Goal: Information Seeking & Learning: Learn about a topic

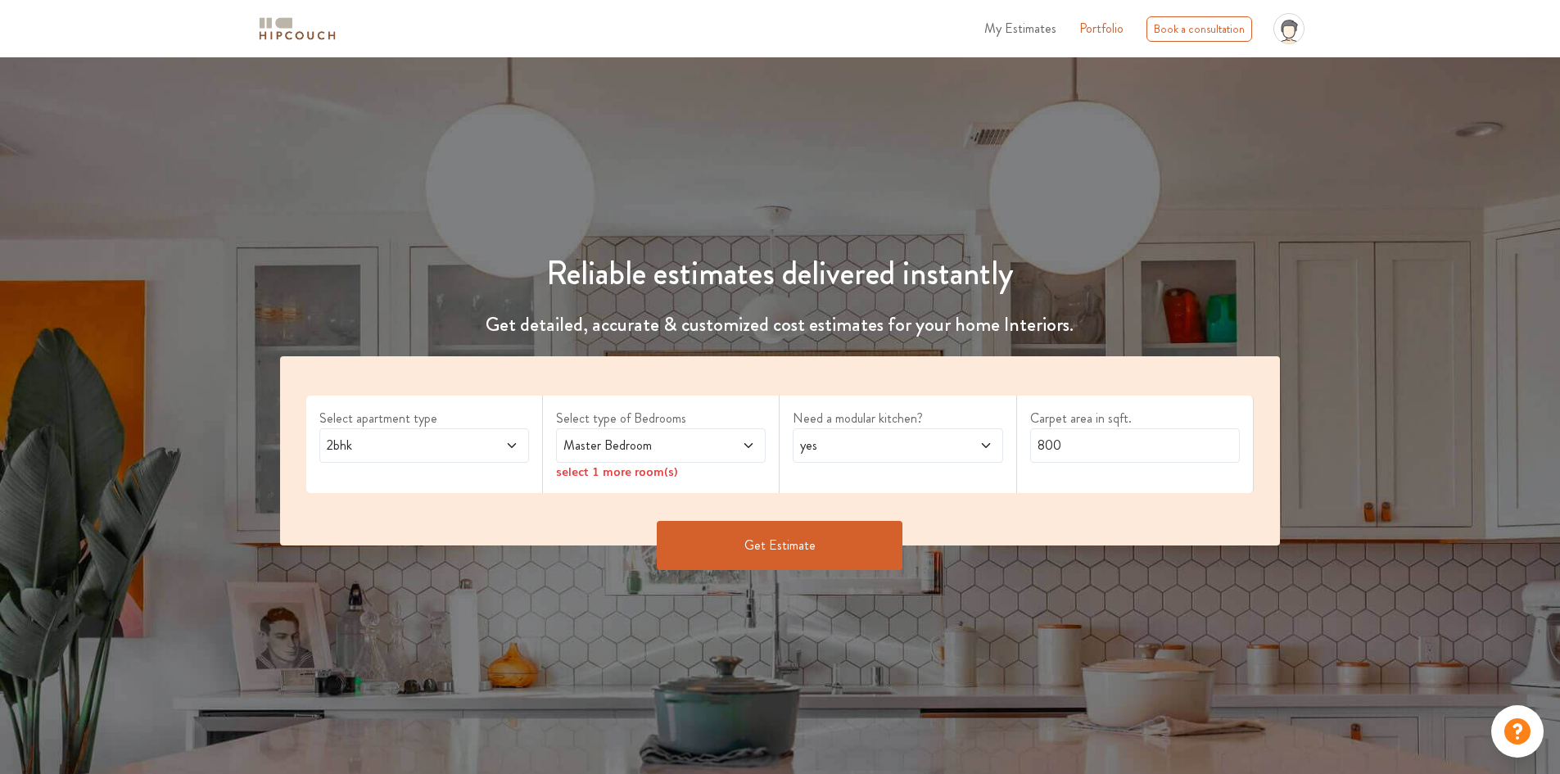
click at [708, 449] on span at bounding box center [731, 446] width 49 height 20
click at [808, 314] on h4 "Get detailed, accurate & customized cost estimates for your home Interiors." at bounding box center [780, 325] width 1020 height 24
click at [776, 545] on button "Get Estimate" at bounding box center [780, 545] width 246 height 49
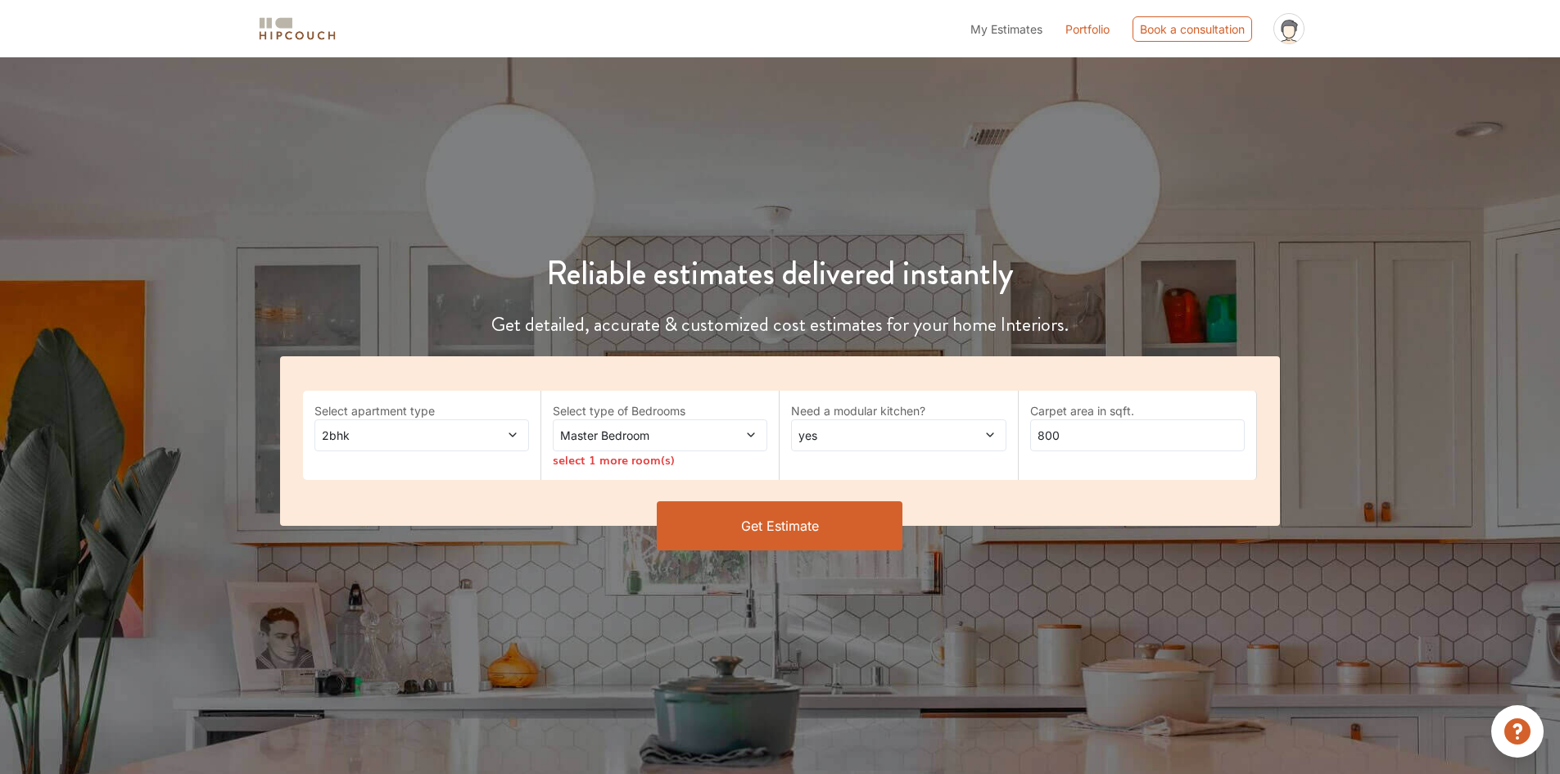
click at [717, 439] on span at bounding box center [732, 435] width 50 height 17
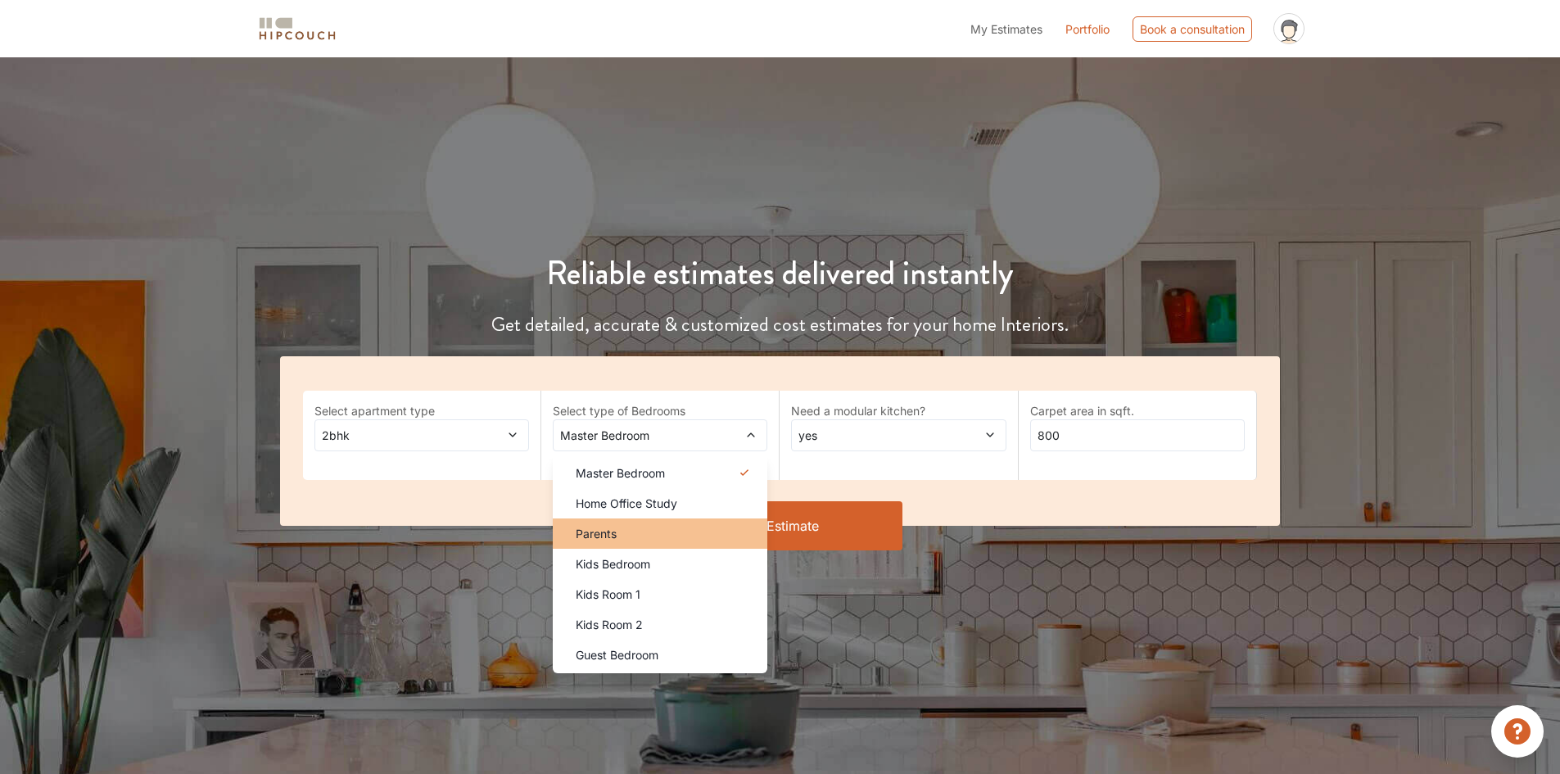
click at [637, 540] on div "Parents" at bounding box center [665, 533] width 205 height 17
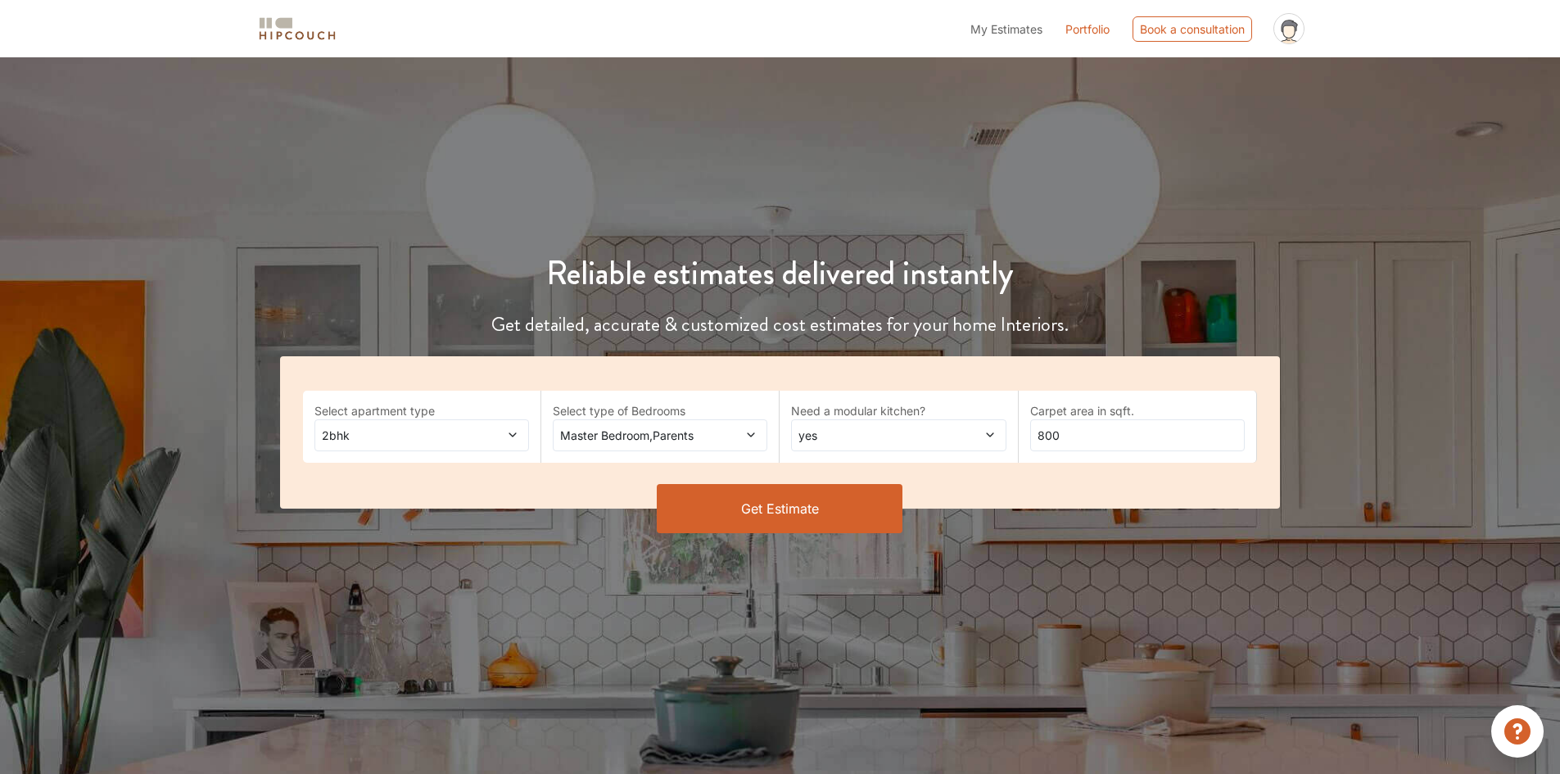
click at [622, 434] on span "Master Bedroom,Parents" at bounding box center [632, 435] width 150 height 17
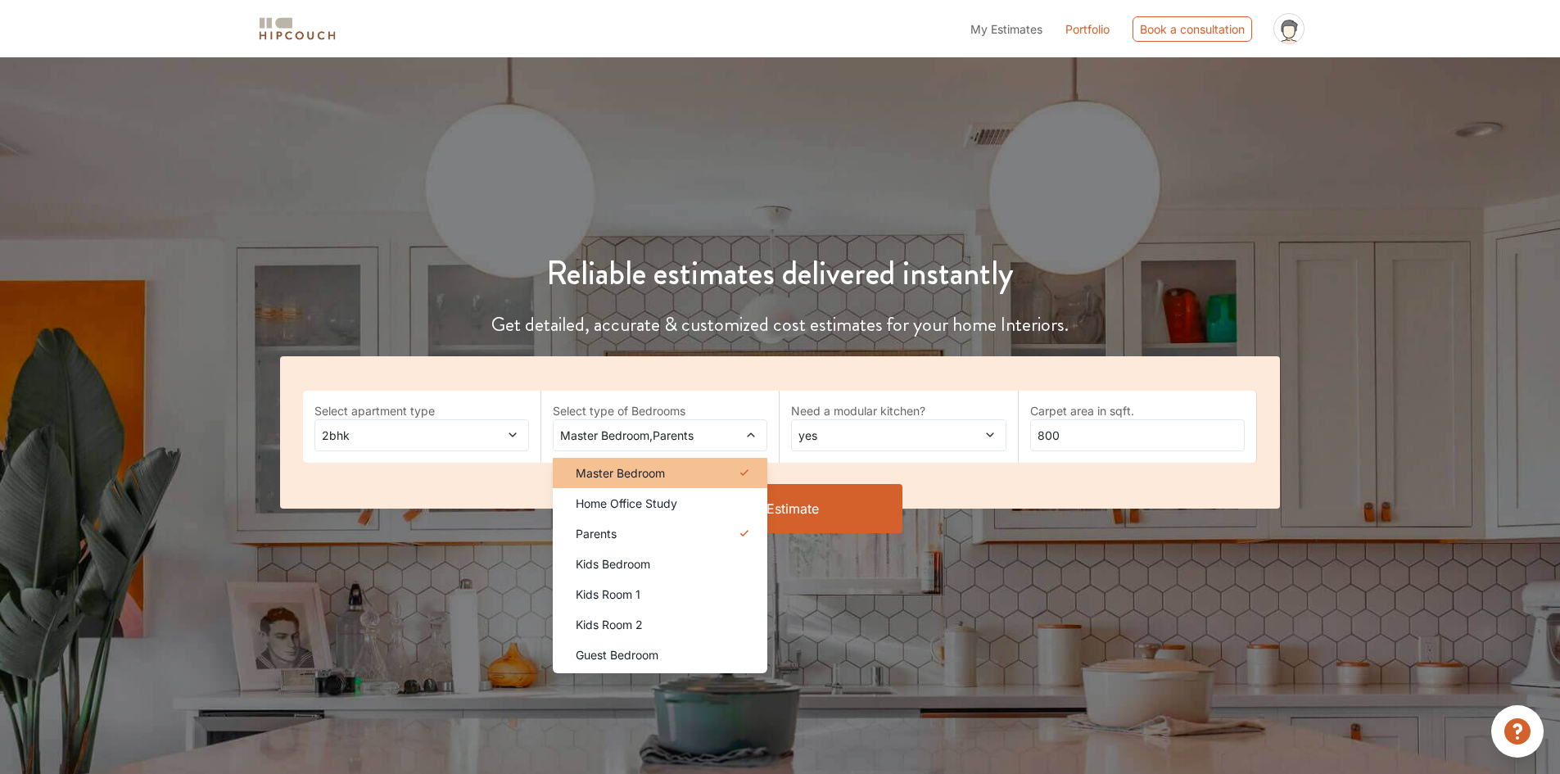
click at [732, 468] on div "Master Bedroom" at bounding box center [665, 472] width 205 height 17
click at [742, 476] on icon at bounding box center [745, 473] width 20 height 20
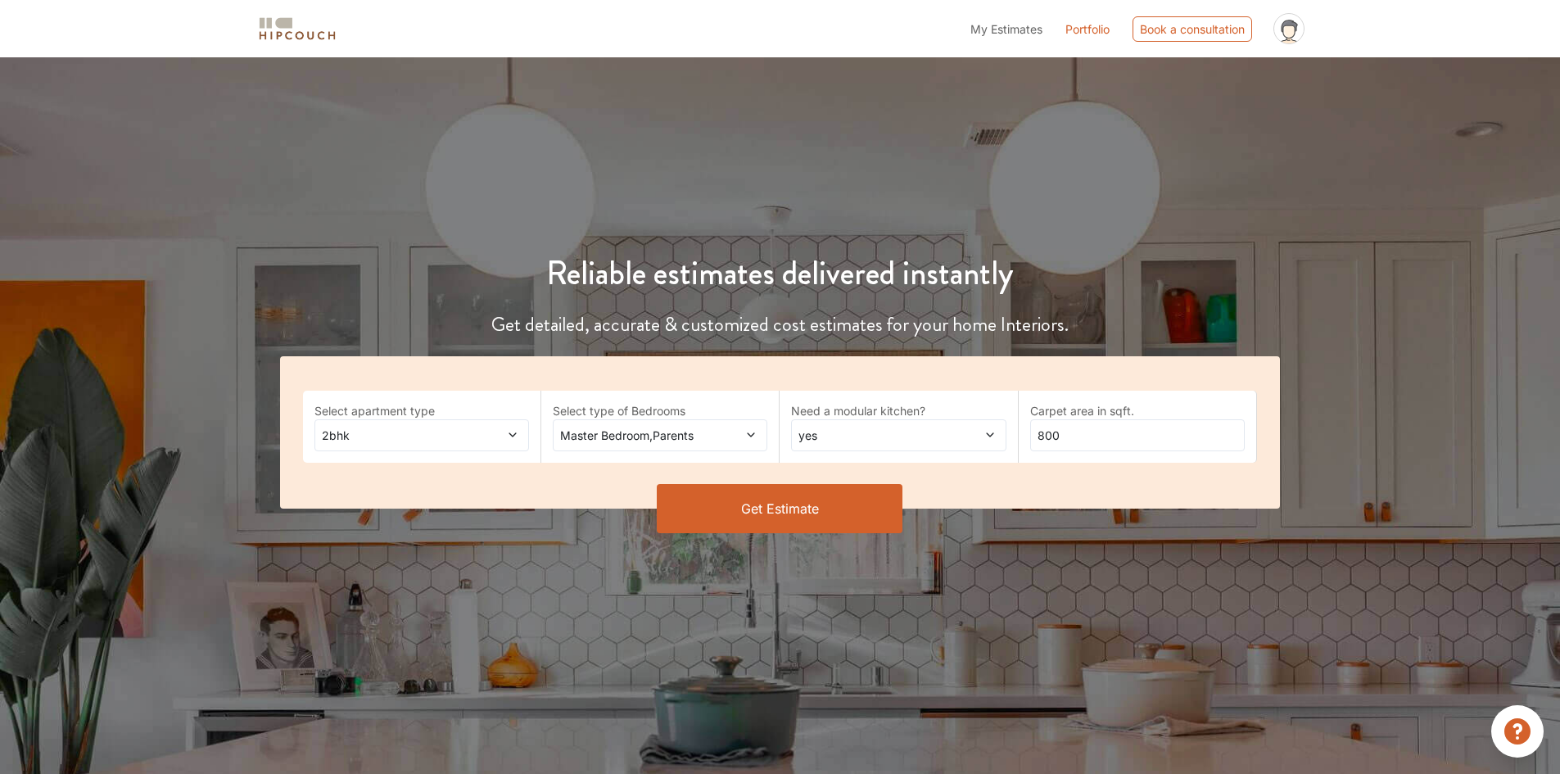
click at [976, 520] on div "Get Estimate" at bounding box center [780, 508] width 1020 height 49
click at [797, 515] on button "Get Estimate" at bounding box center [780, 508] width 246 height 49
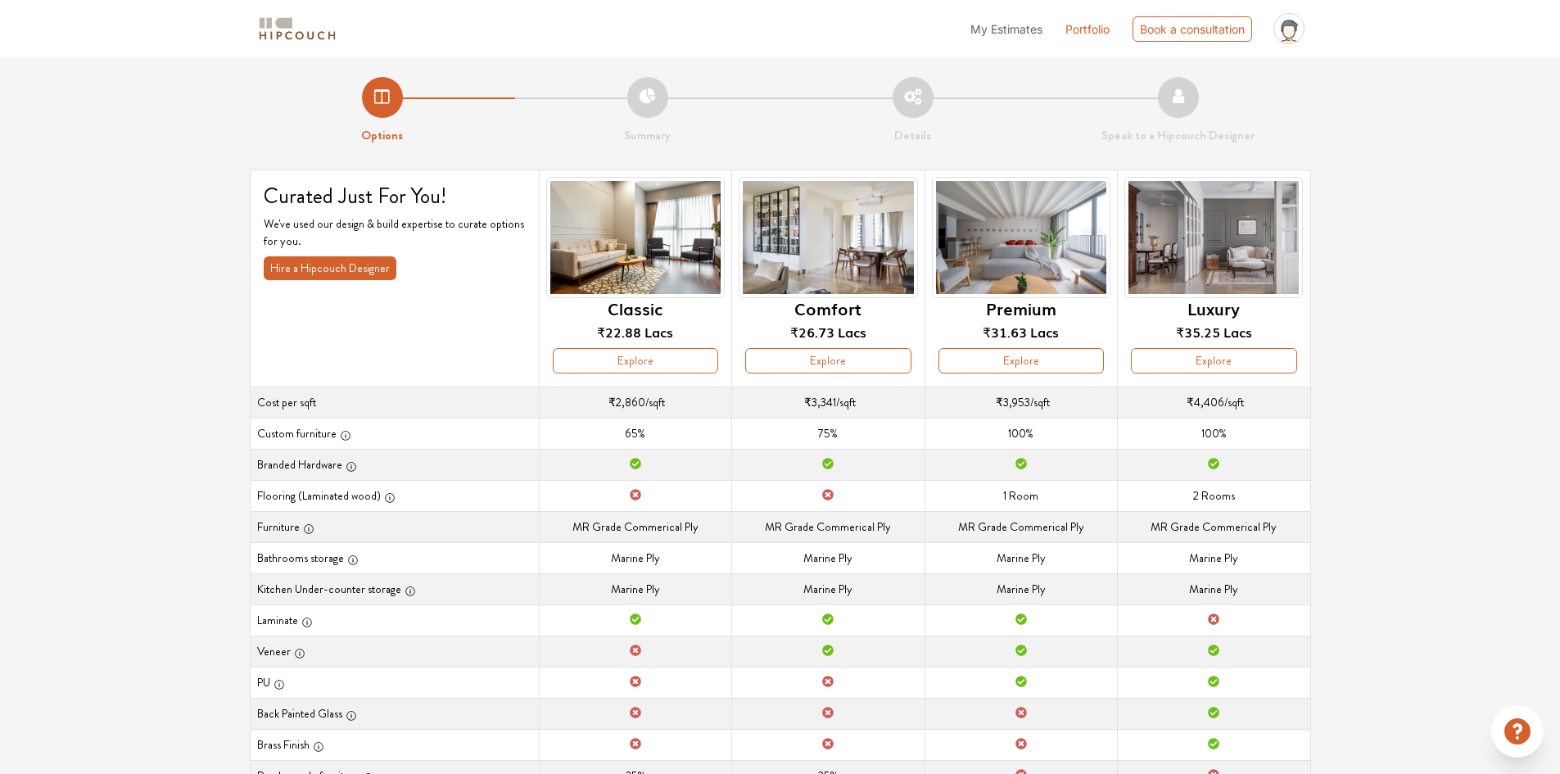
click at [1487, 341] on div "Options Summary Details Speak to a Hipcouch Designer Curated Just For You! We'v…" at bounding box center [780, 506] width 1560 height 898
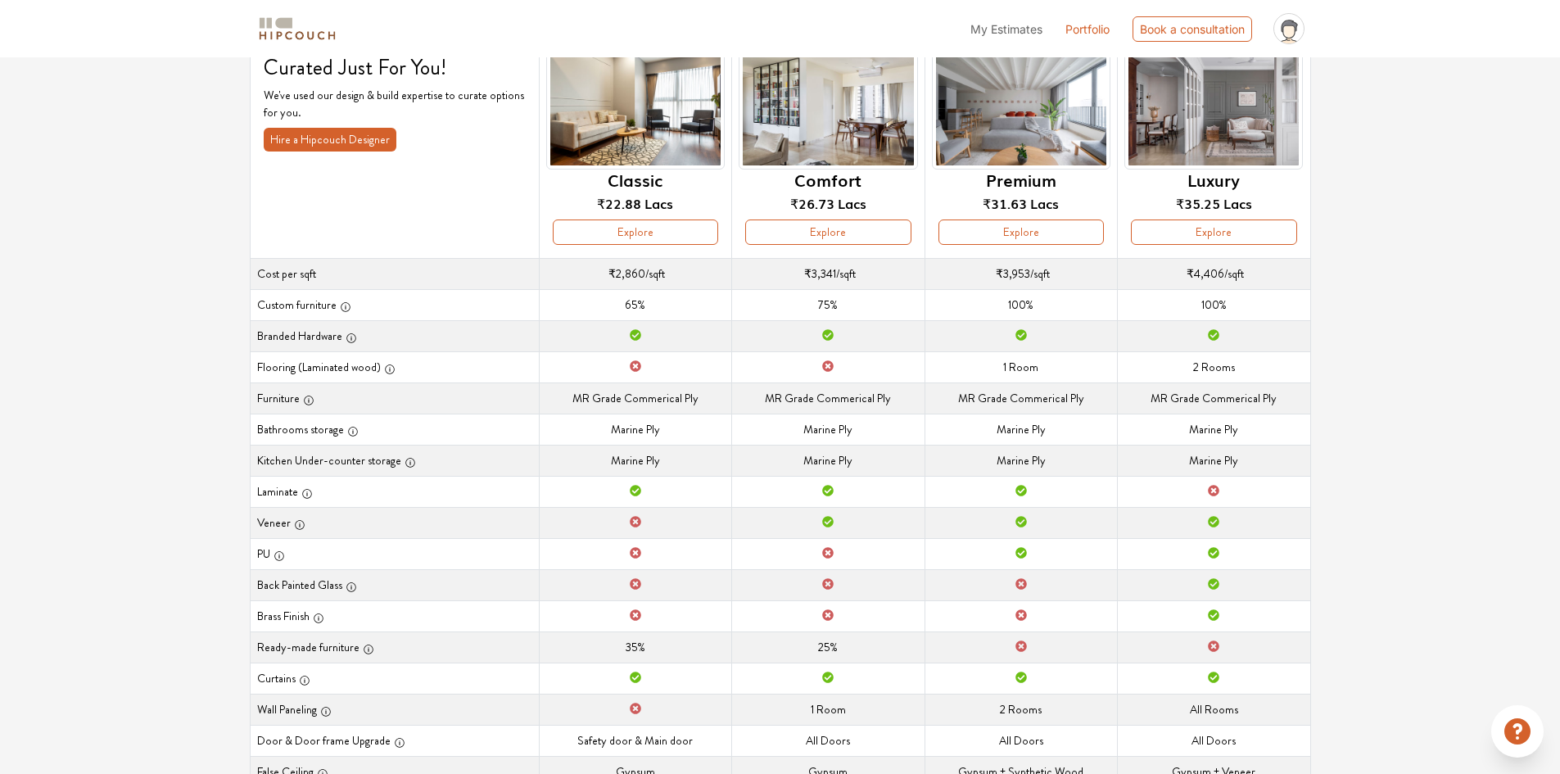
scroll to position [100, 0]
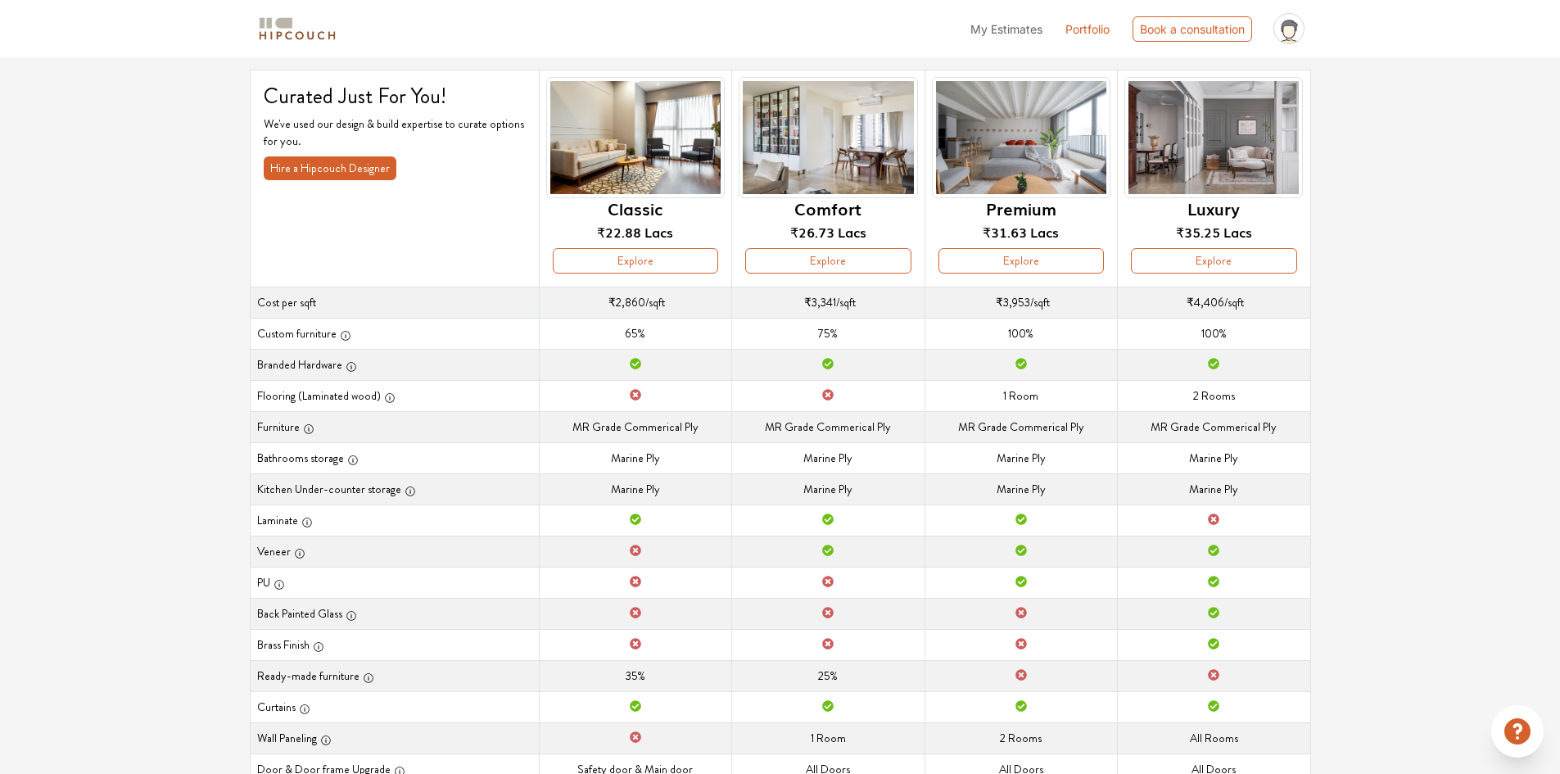
drag, startPoint x: 213, startPoint y: 139, endPoint x: 221, endPoint y: 210, distance: 71.7
click at [221, 210] on div "Options Summary Details Speak to a Hipcouch Designer Curated Just For You! We'v…" at bounding box center [780, 406] width 1560 height 898
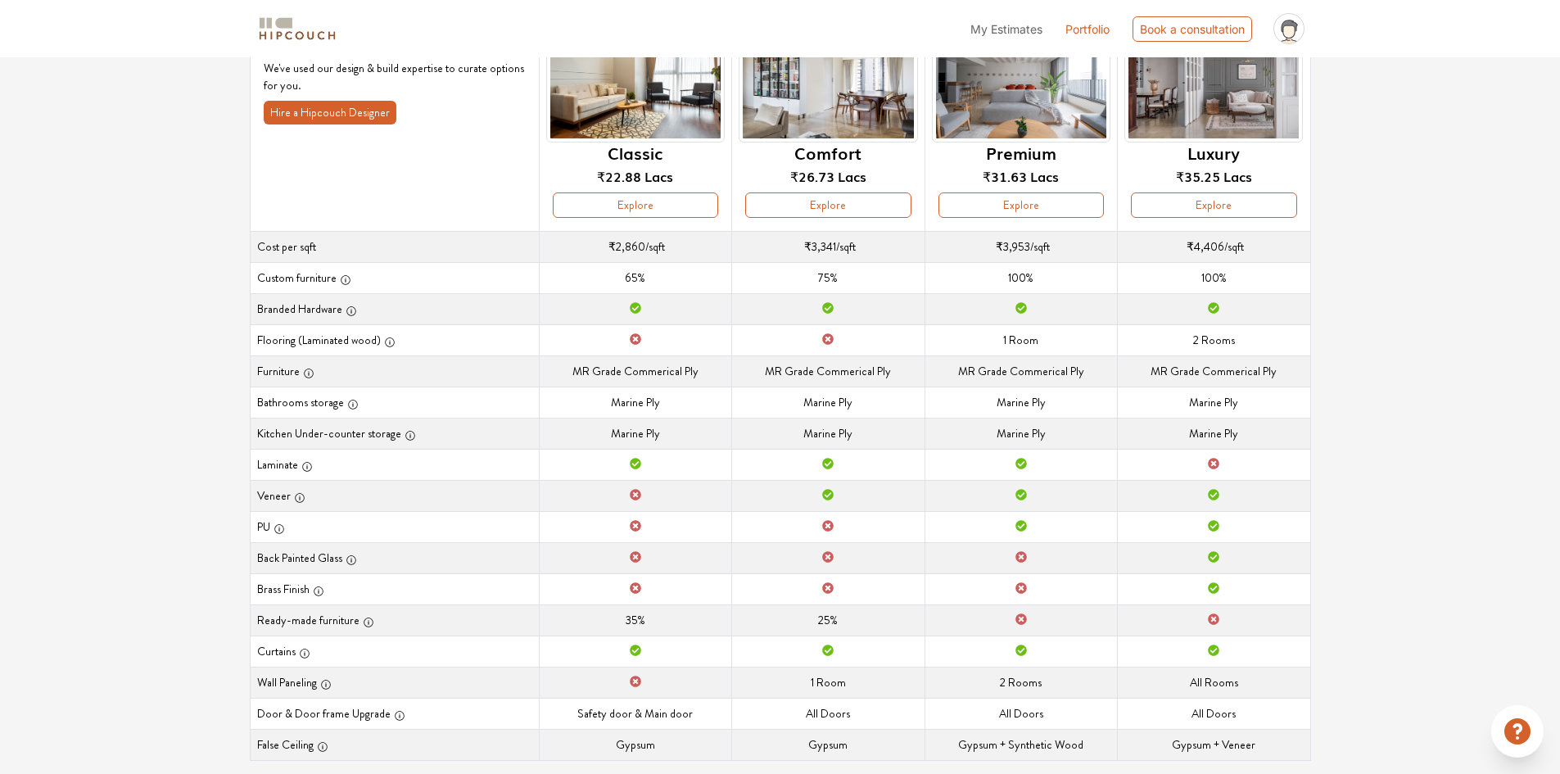
scroll to position [182, 0]
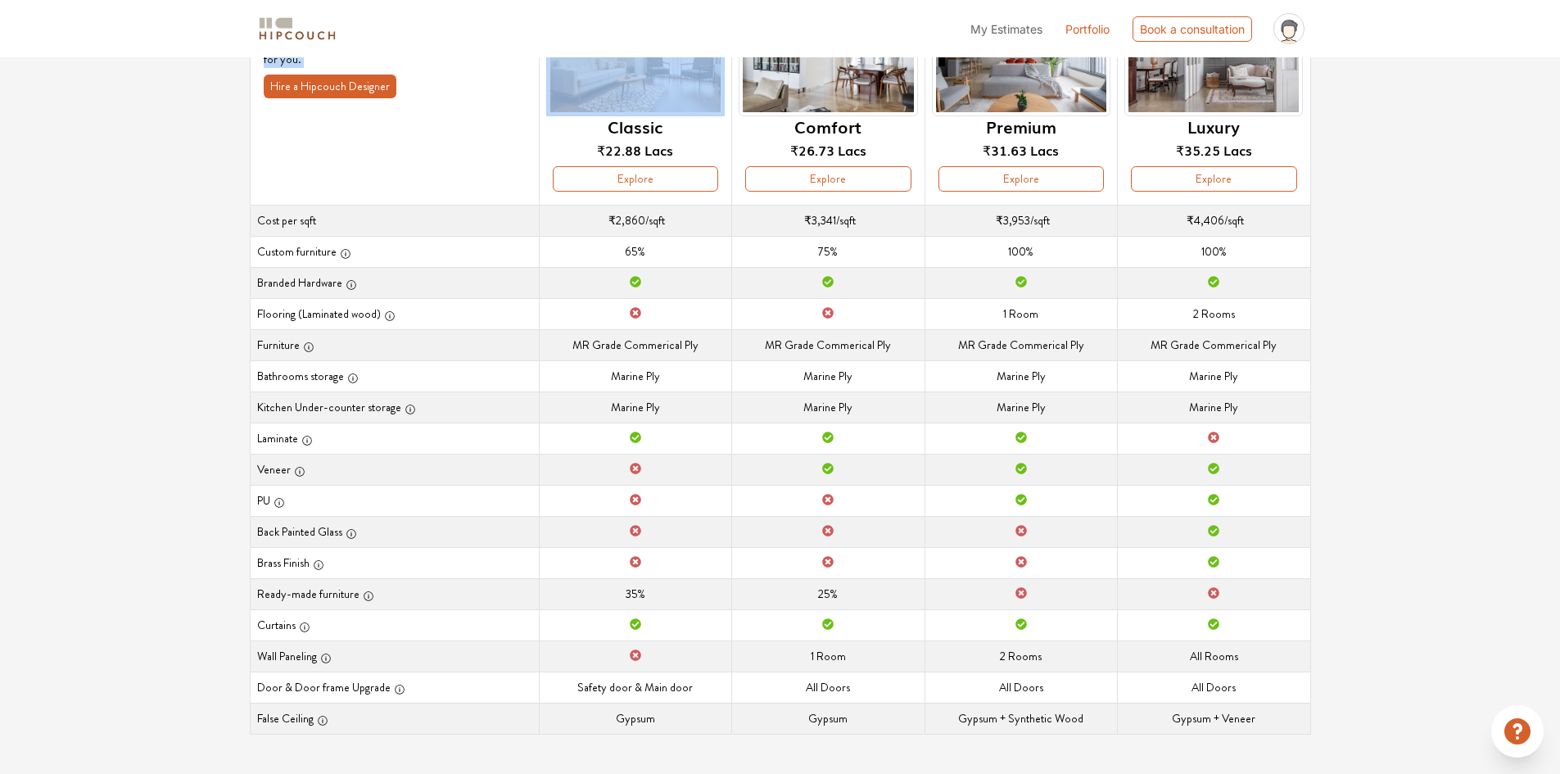
drag, startPoint x: 240, startPoint y: 210, endPoint x: 373, endPoint y: 170, distance: 139.4
click at [373, 170] on div "Curated Just For You! We've used our design & build expertise to curate options…" at bounding box center [780, 381] width 1081 height 786
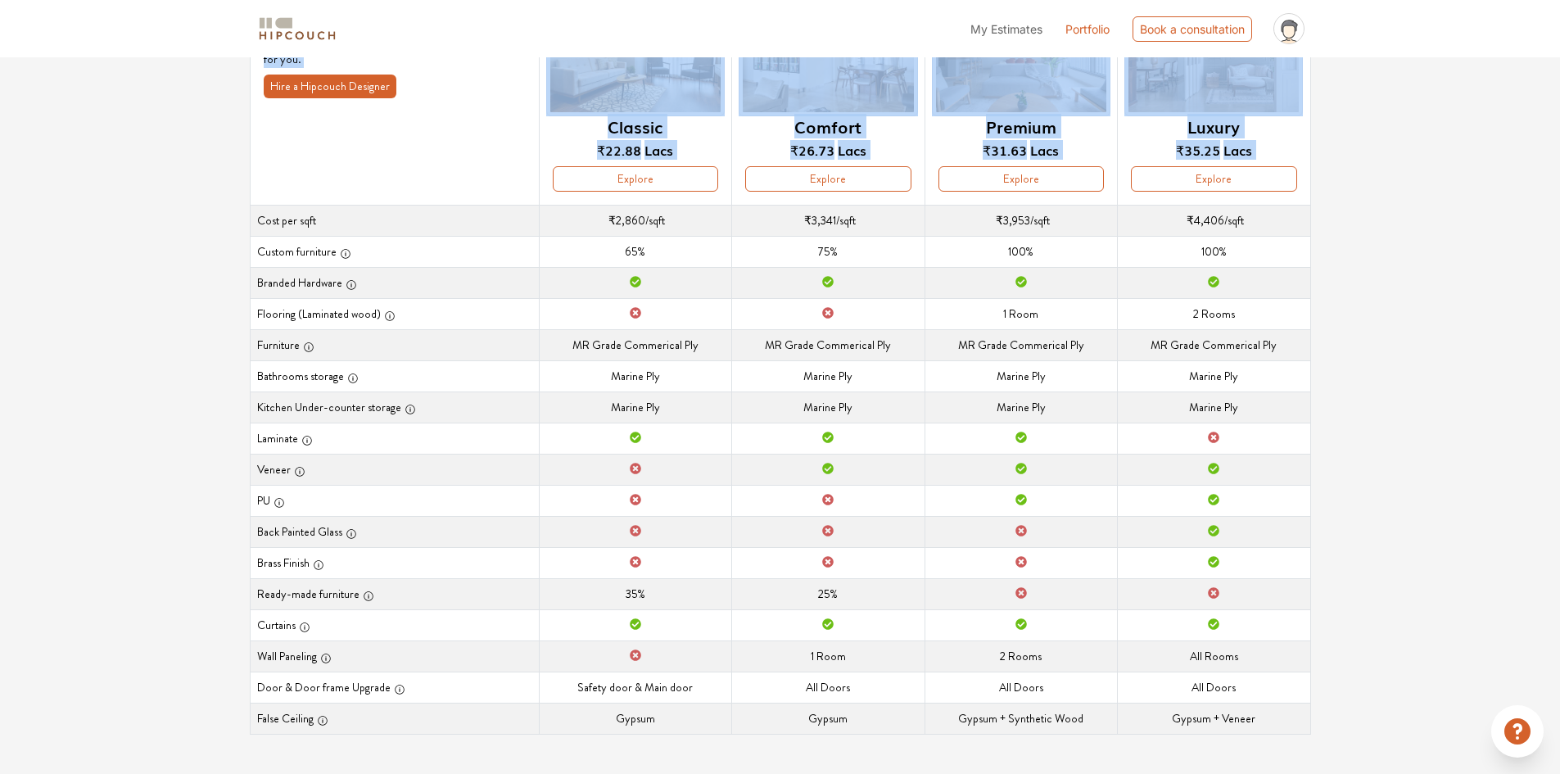
drag, startPoint x: 254, startPoint y: 212, endPoint x: 1318, endPoint y: 728, distance: 1182.4
click at [1318, 728] on div "Curated Just For You! We've used our design & build expertise to curate options…" at bounding box center [780, 381] width 1081 height 786
copy thead "Curated Just For You! We've used our design & build expertise to curate options…"
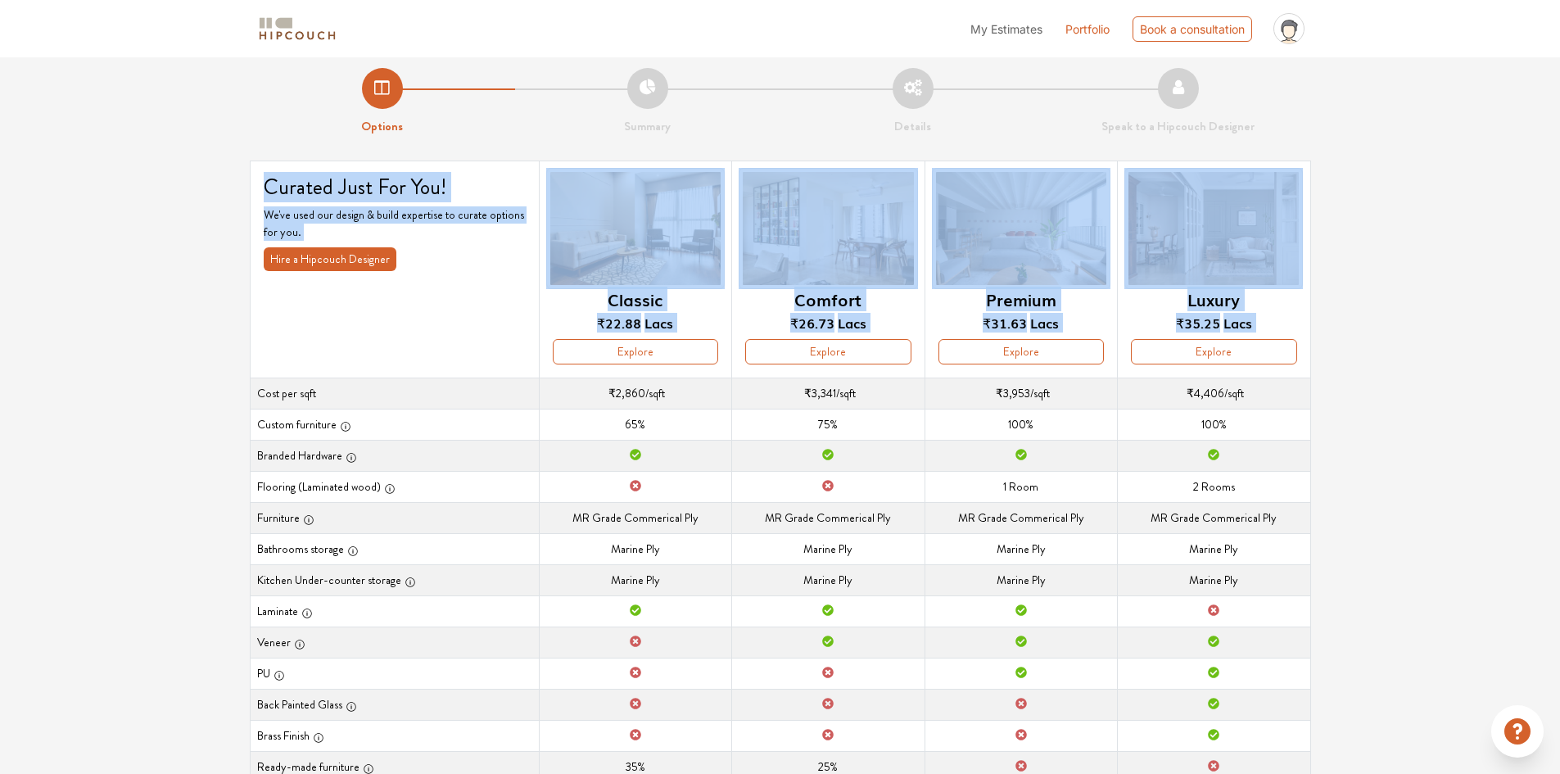
scroll to position [0, 0]
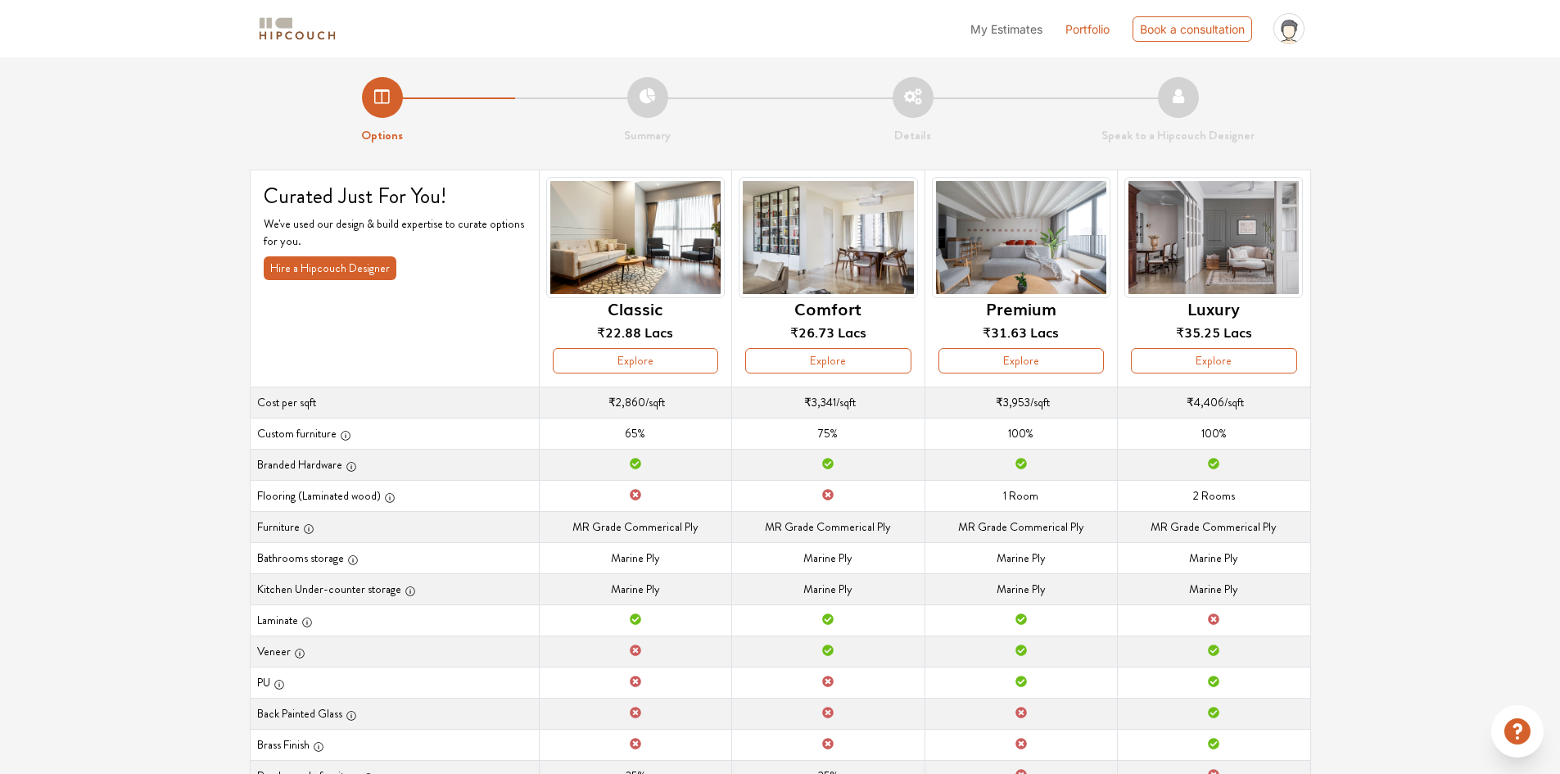
click at [161, 357] on div "Options Summary Details Speak to a Hipcouch Designer Curated Just For You! We'v…" at bounding box center [780, 506] width 1560 height 898
click at [663, 363] on button "Explore" at bounding box center [635, 360] width 165 height 25
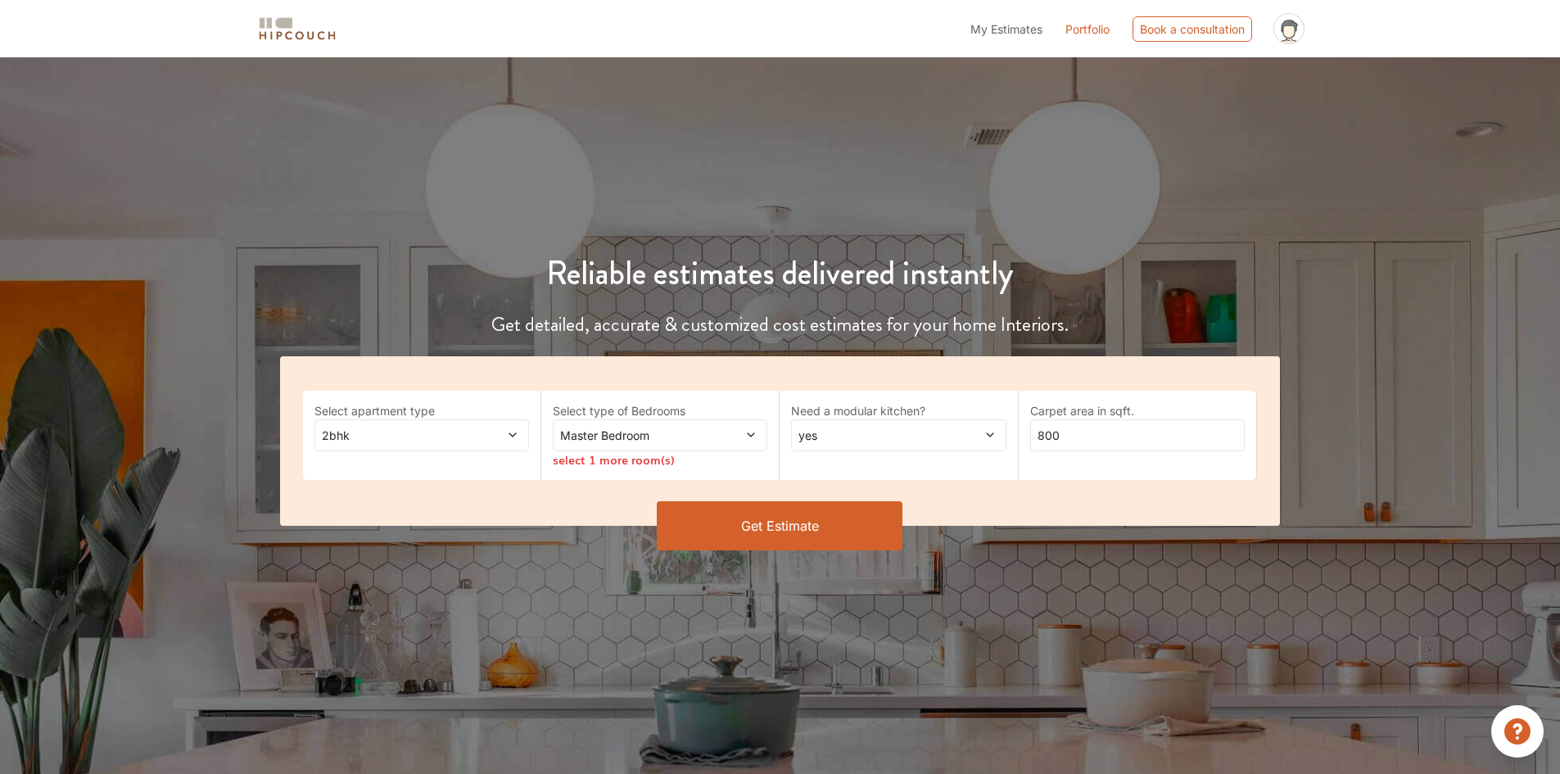
click at [785, 523] on button "Get Estimate" at bounding box center [780, 525] width 246 height 49
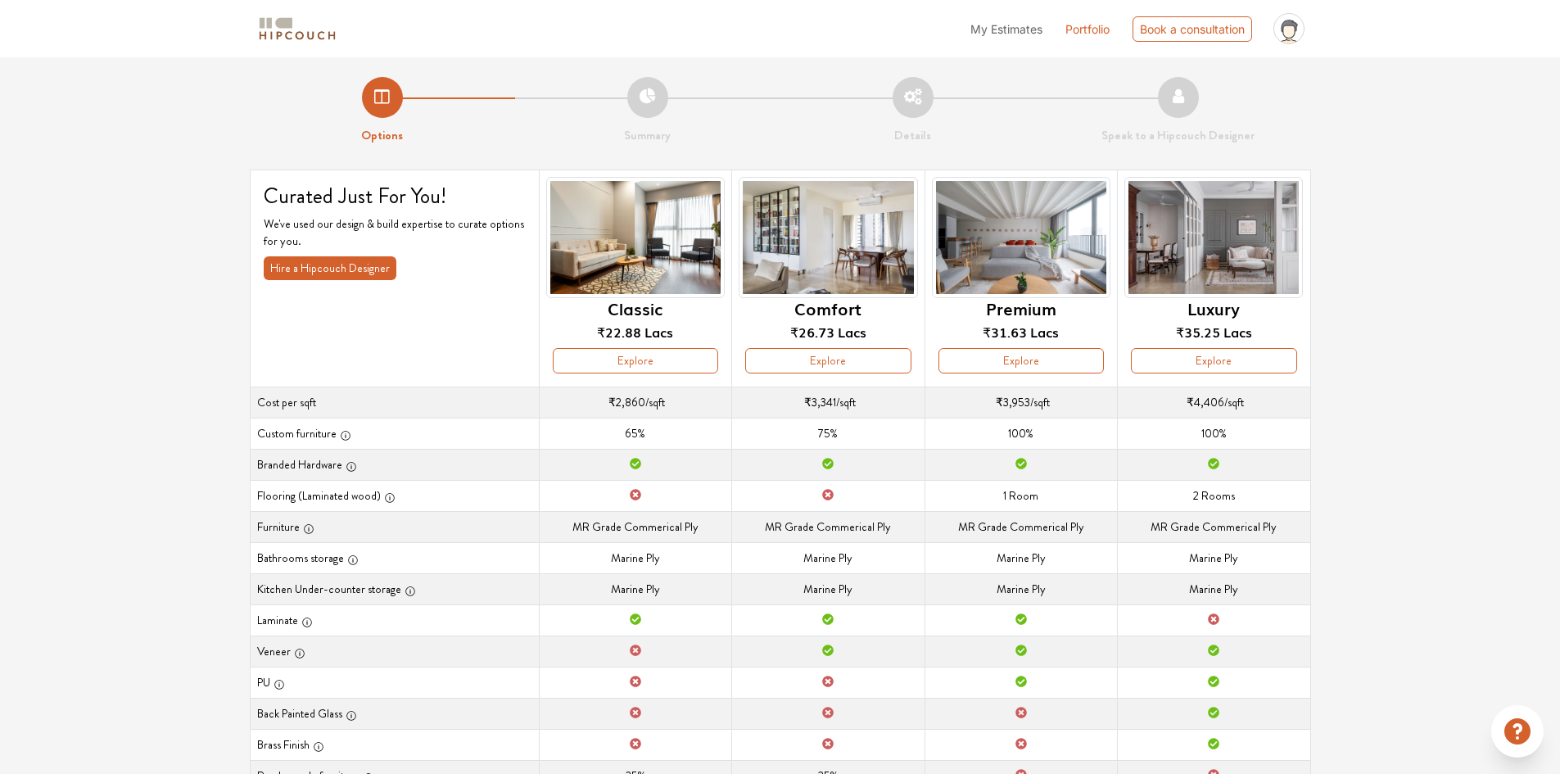
click at [646, 239] on img at bounding box center [635, 238] width 179 height 122
click at [841, 358] on button "Explore" at bounding box center [827, 360] width 165 height 25
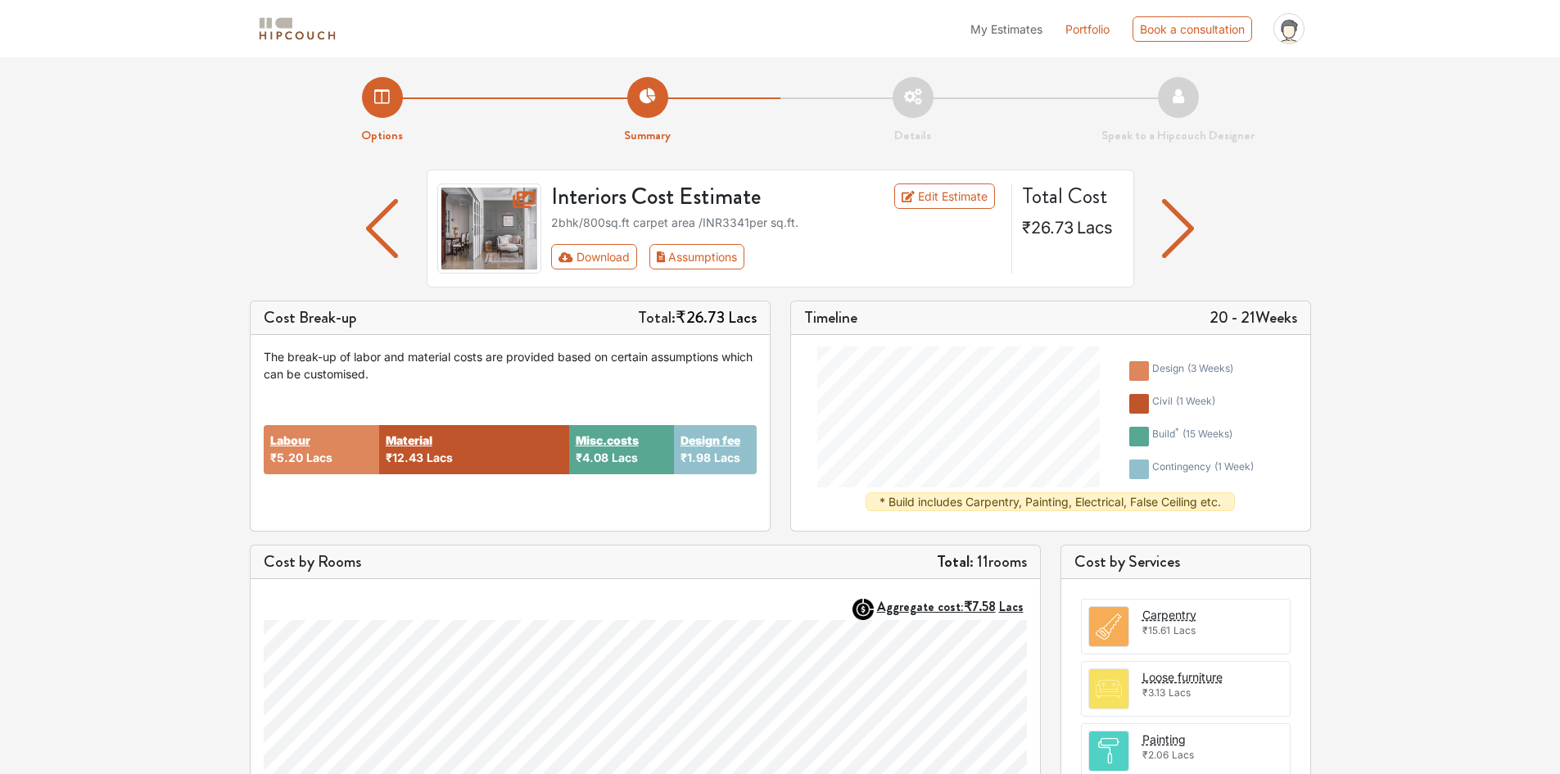
click at [514, 225] on img at bounding box center [489, 228] width 105 height 90
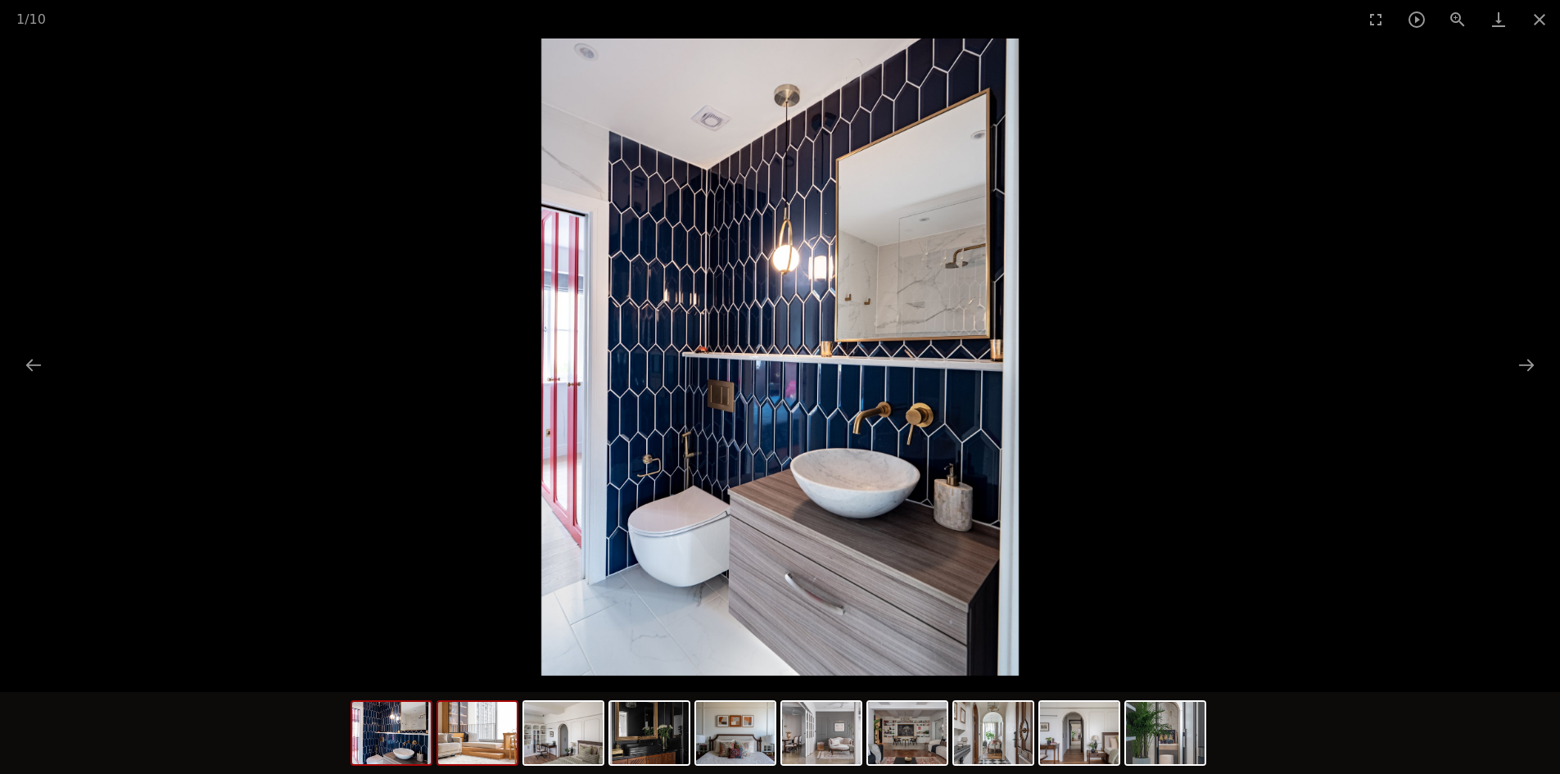
click at [478, 735] on img at bounding box center [477, 733] width 79 height 62
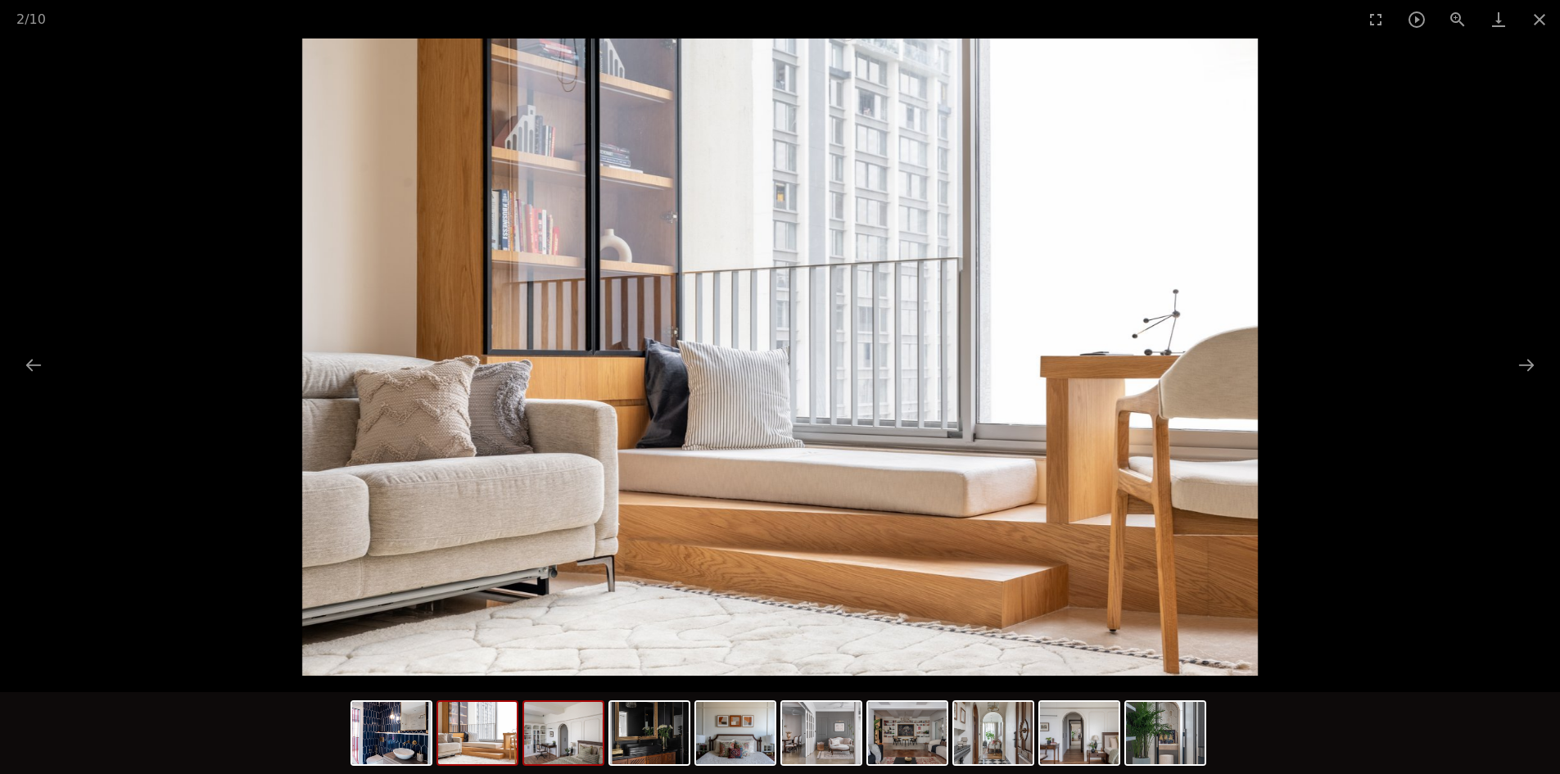
click at [548, 750] on img at bounding box center [563, 733] width 79 height 62
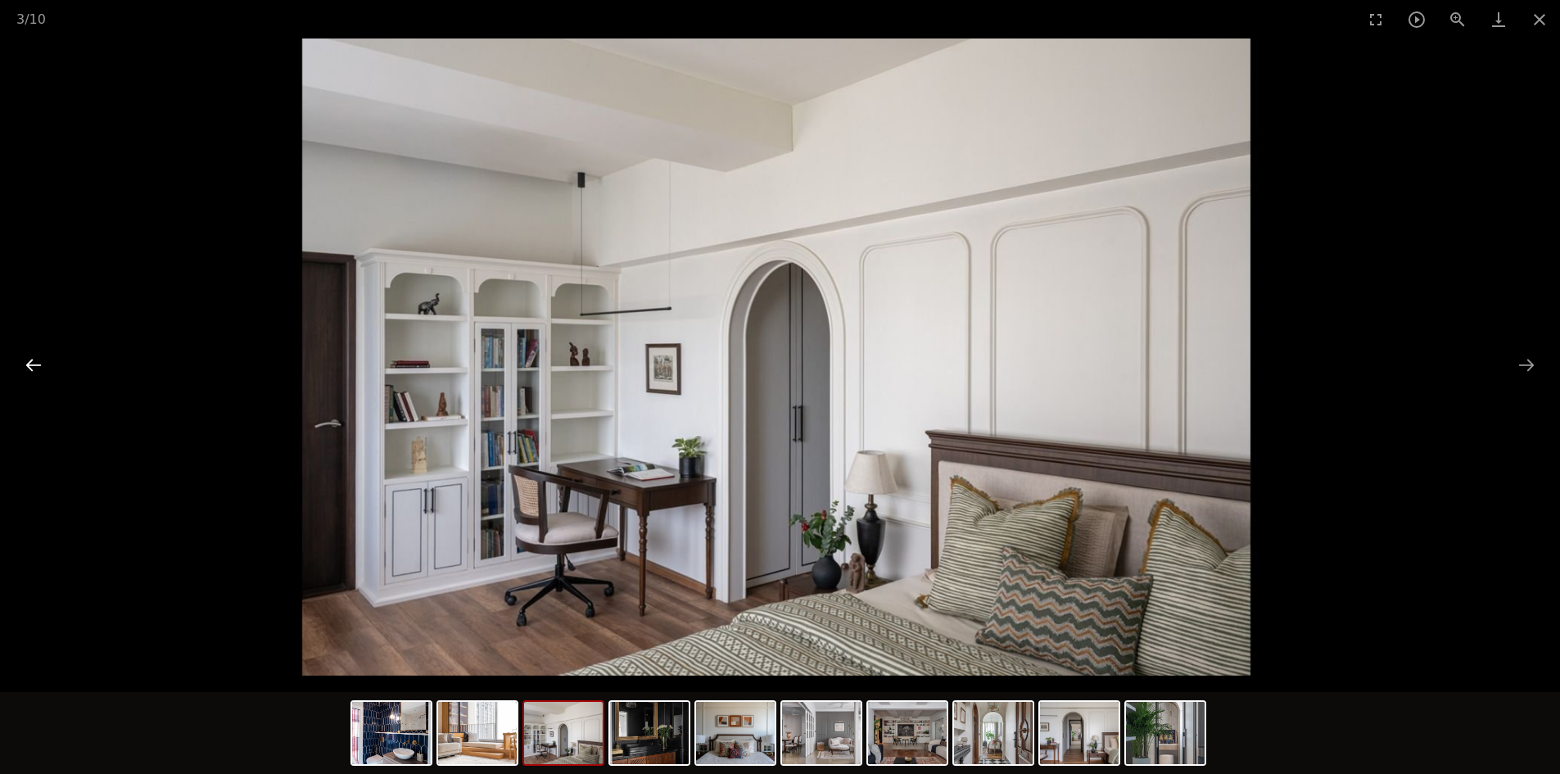
click at [25, 365] on button "Previous slide" at bounding box center [33, 365] width 34 height 32
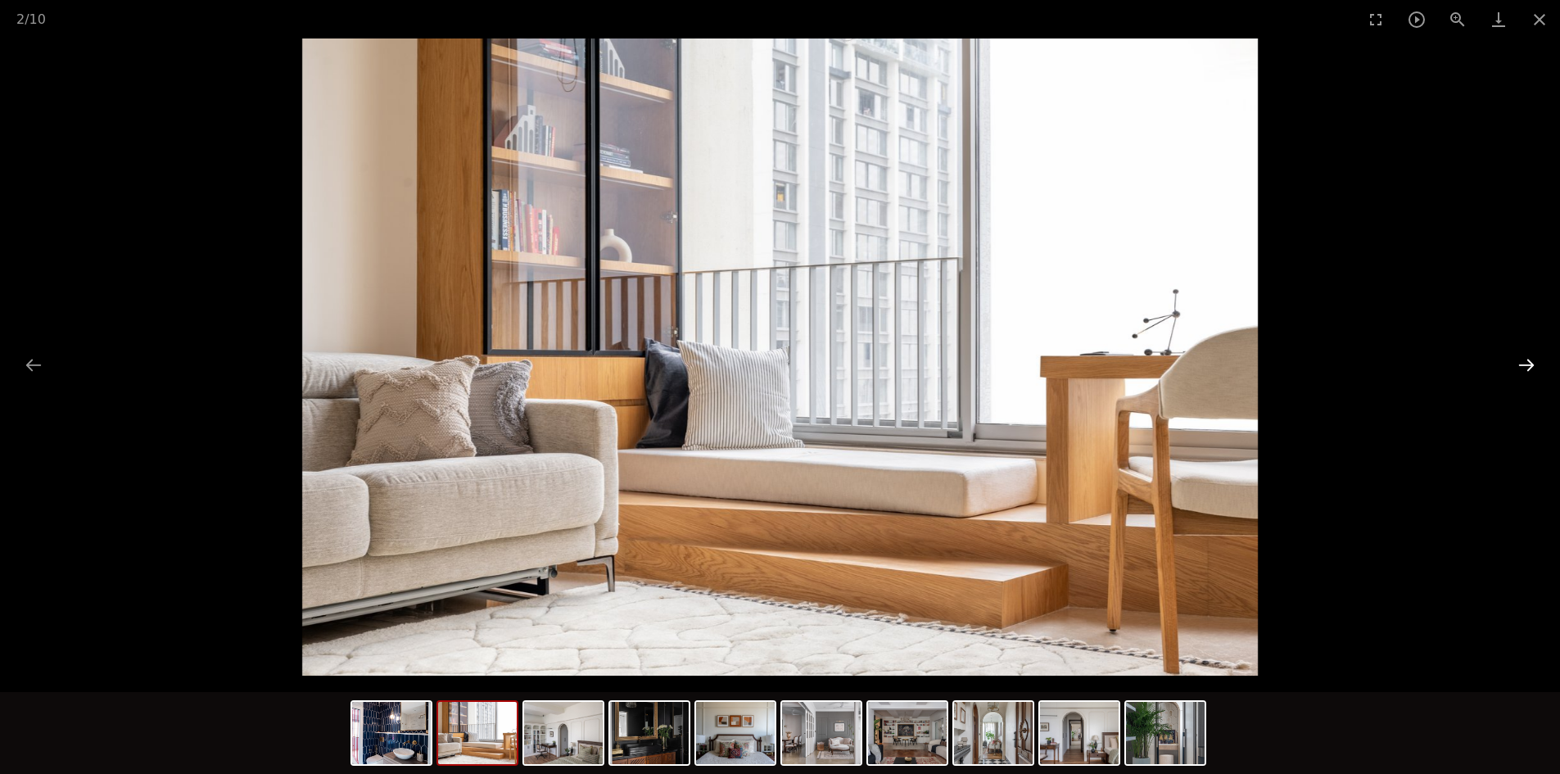
click at [1527, 363] on button "Next slide" at bounding box center [1526, 365] width 34 height 32
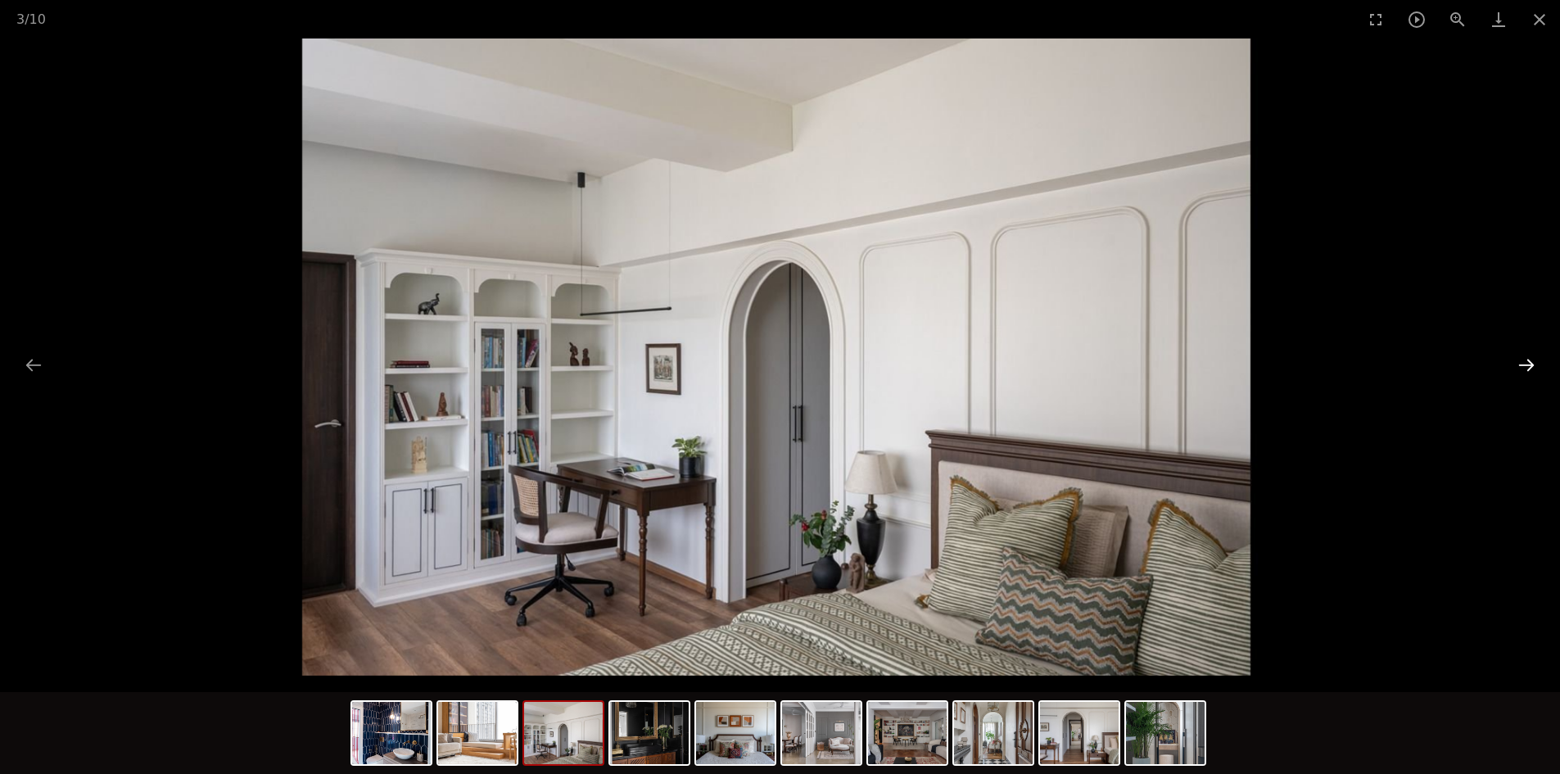
click at [1527, 363] on button "Next slide" at bounding box center [1526, 365] width 34 height 32
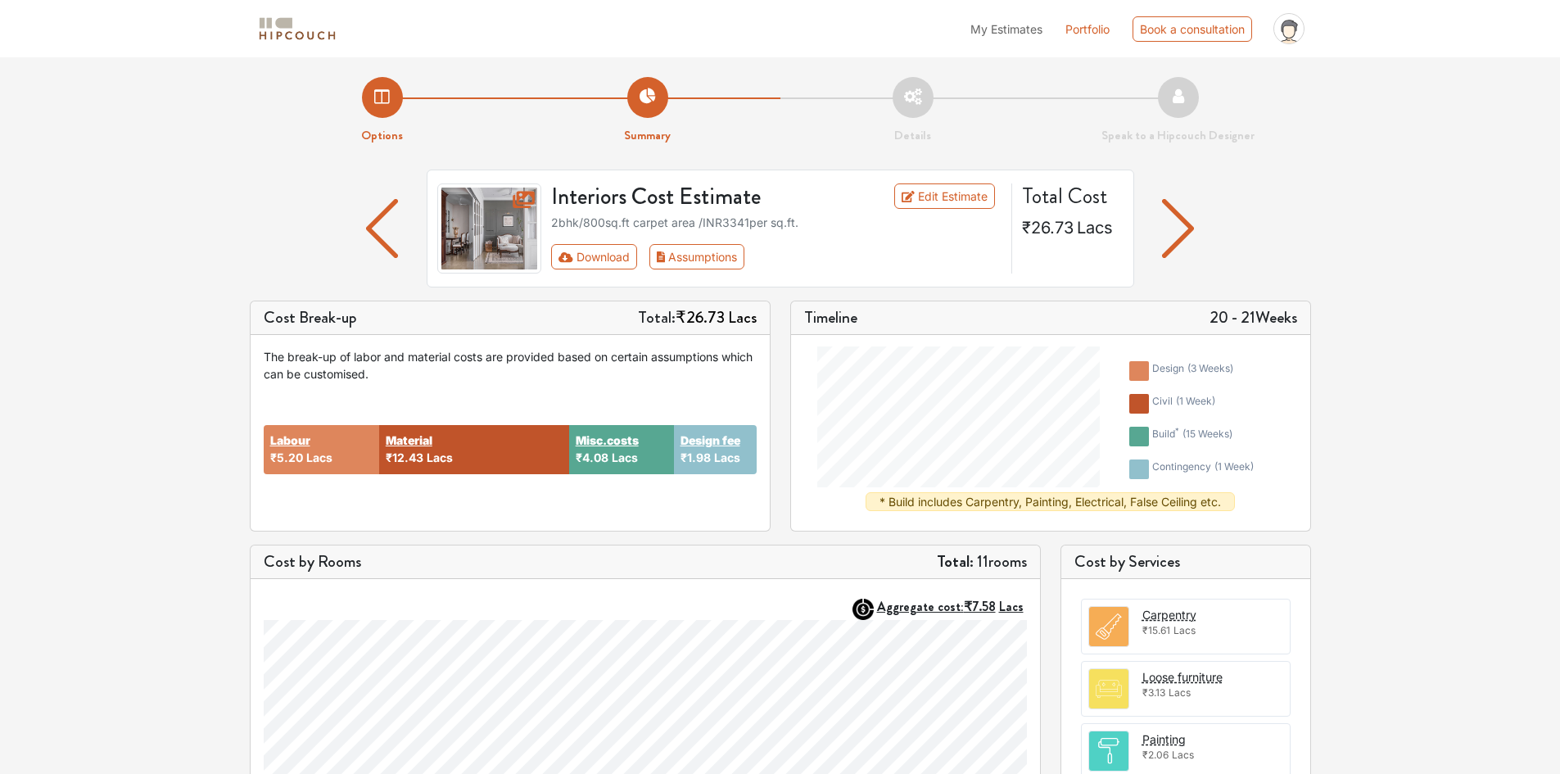
drag, startPoint x: 549, startPoint y: 264, endPoint x: 447, endPoint y: 219, distance: 111.1
click at [447, 219] on img at bounding box center [489, 228] width 105 height 90
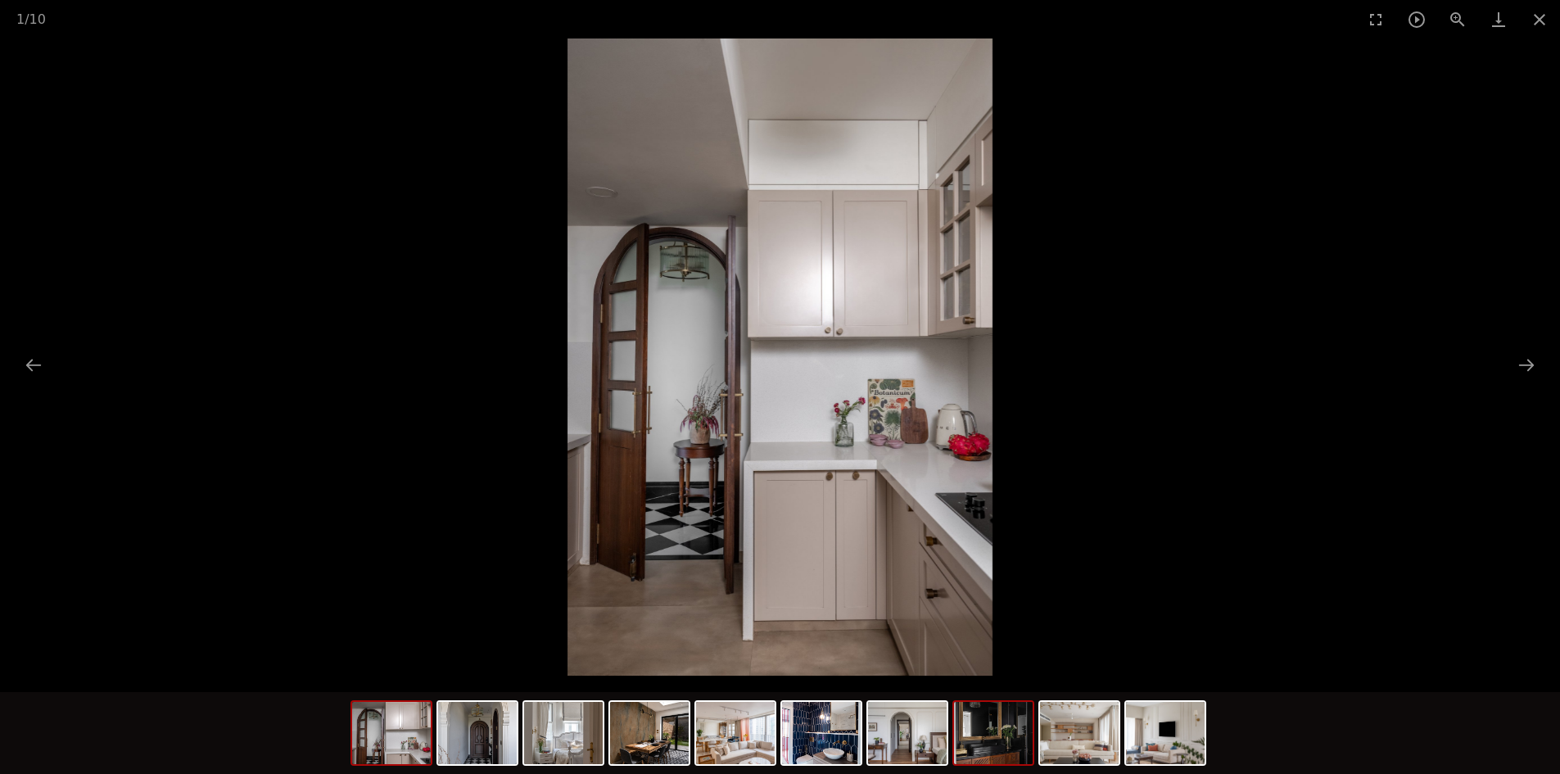
click at [991, 735] on img at bounding box center [993, 733] width 79 height 62
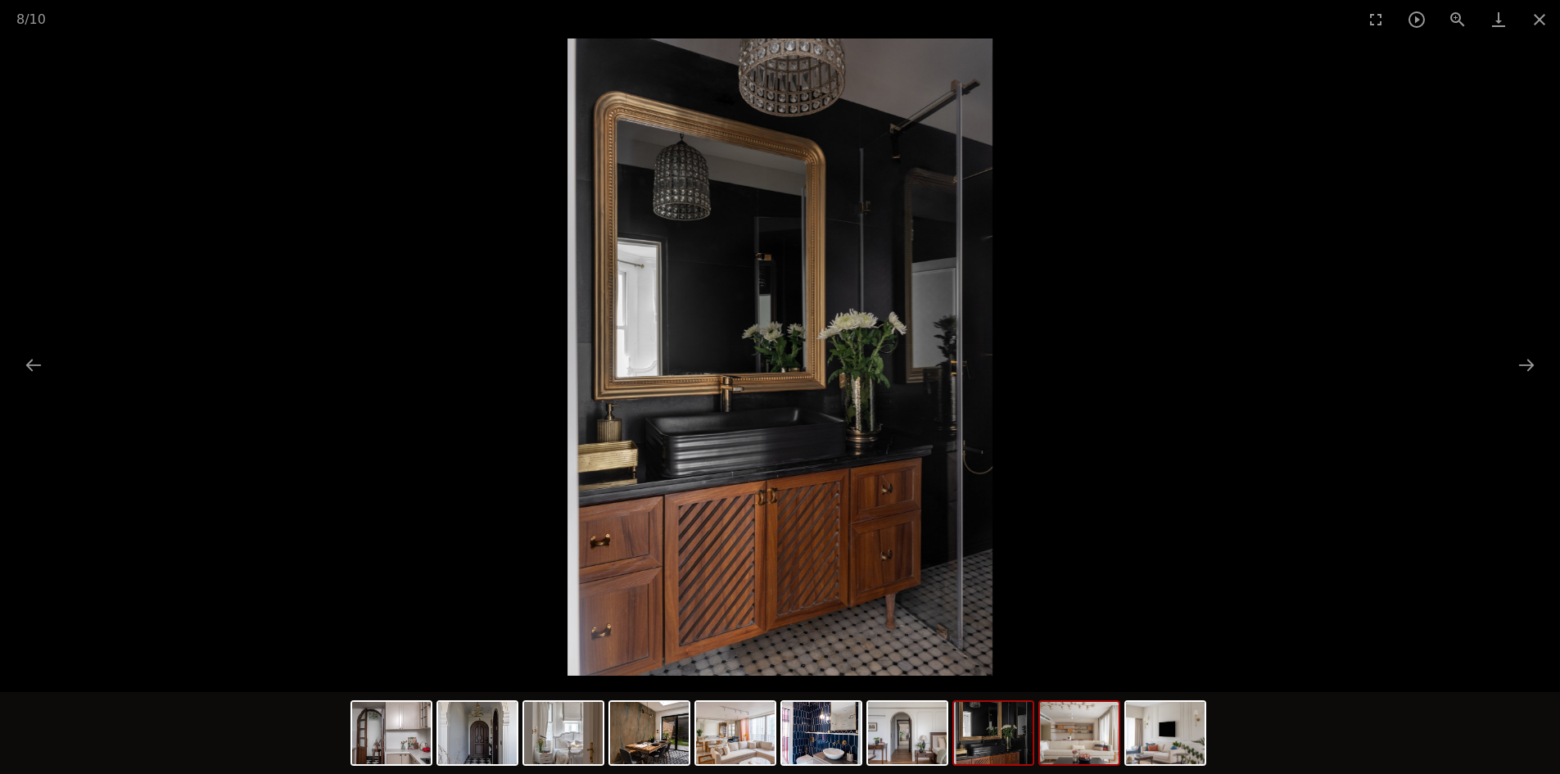
click at [1112, 737] on img at bounding box center [1079, 733] width 79 height 62
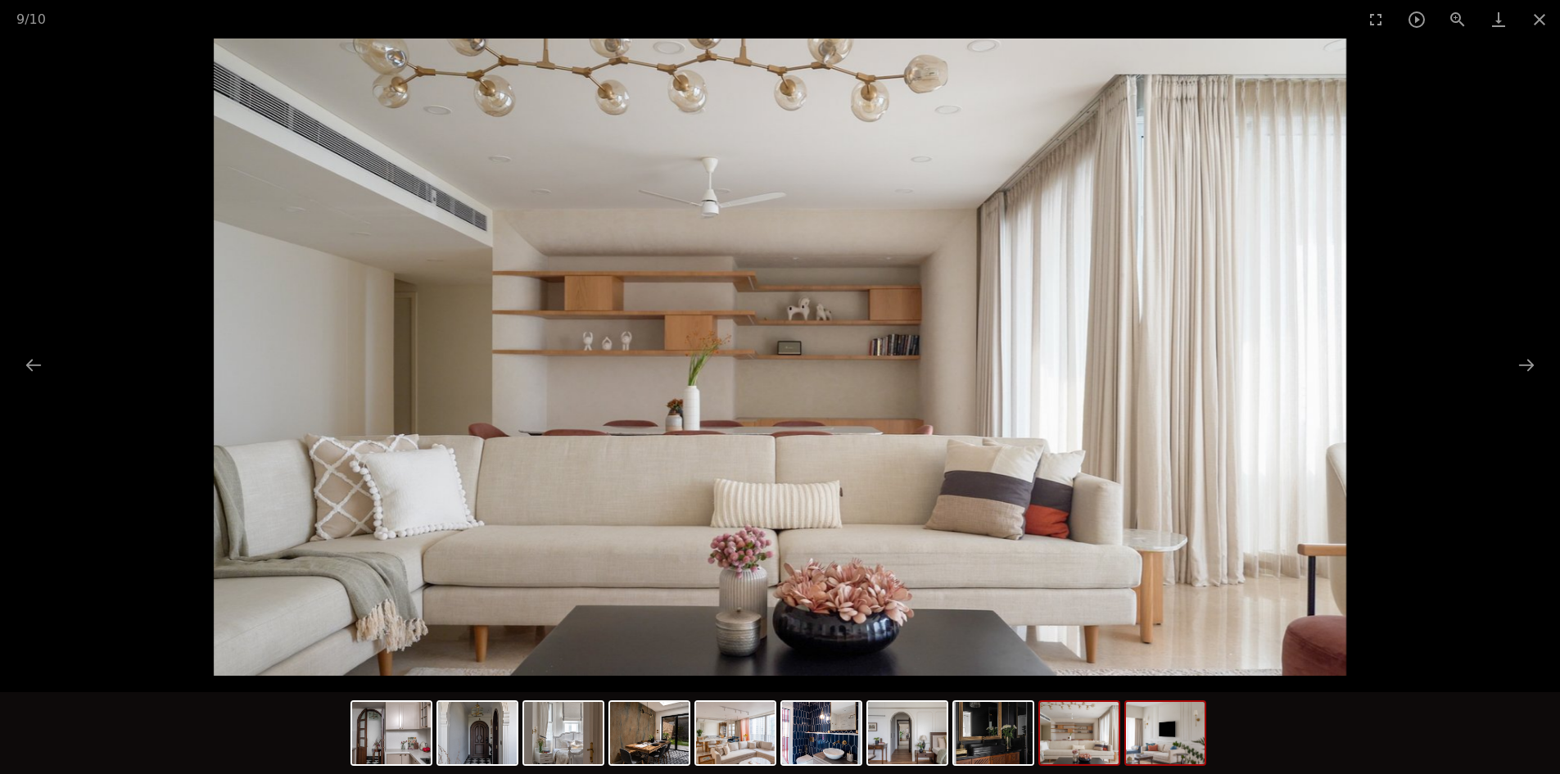
click at [1175, 744] on img at bounding box center [1165, 733] width 79 height 62
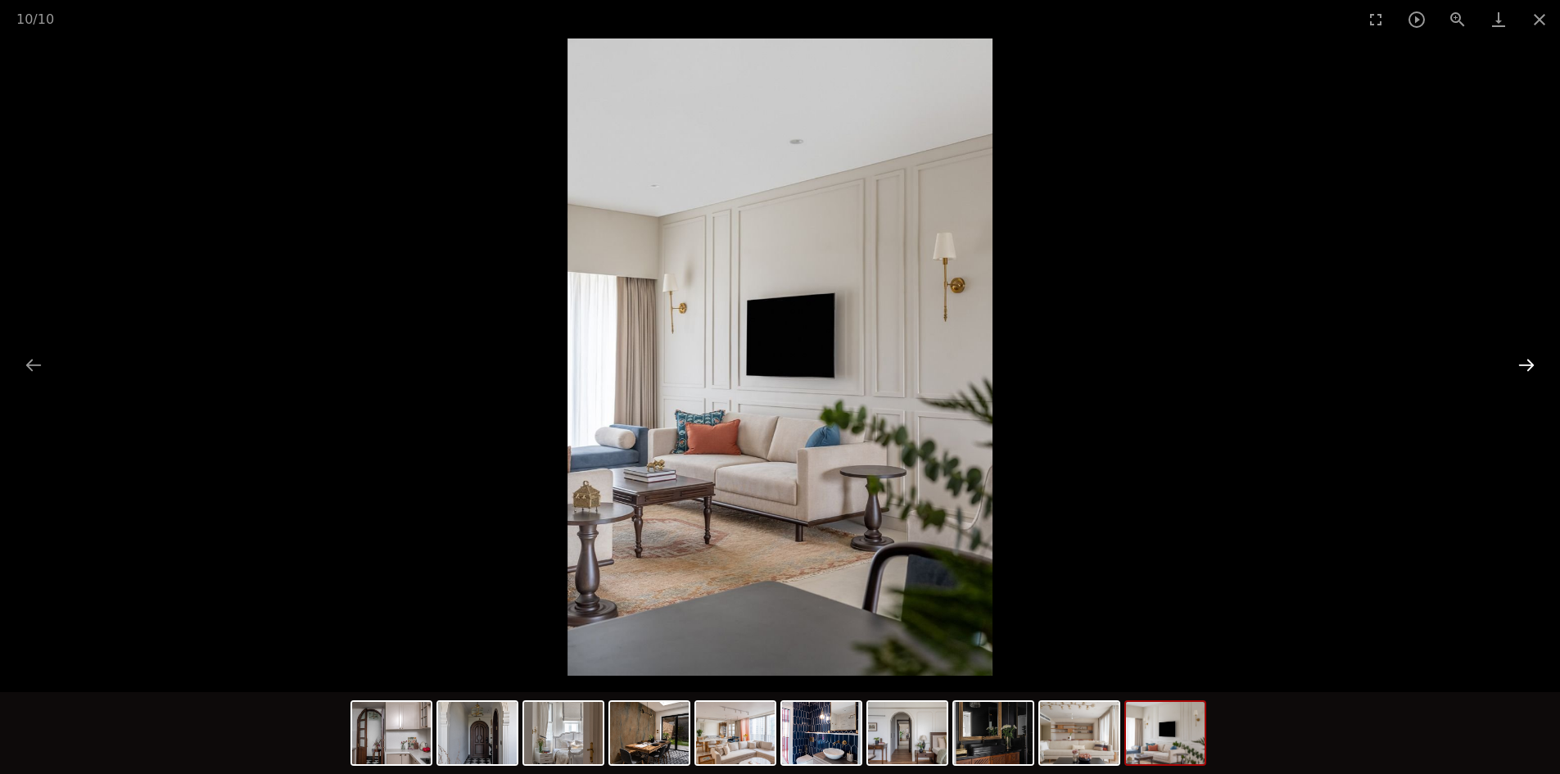
click at [1515, 362] on button "Next slide" at bounding box center [1526, 365] width 34 height 32
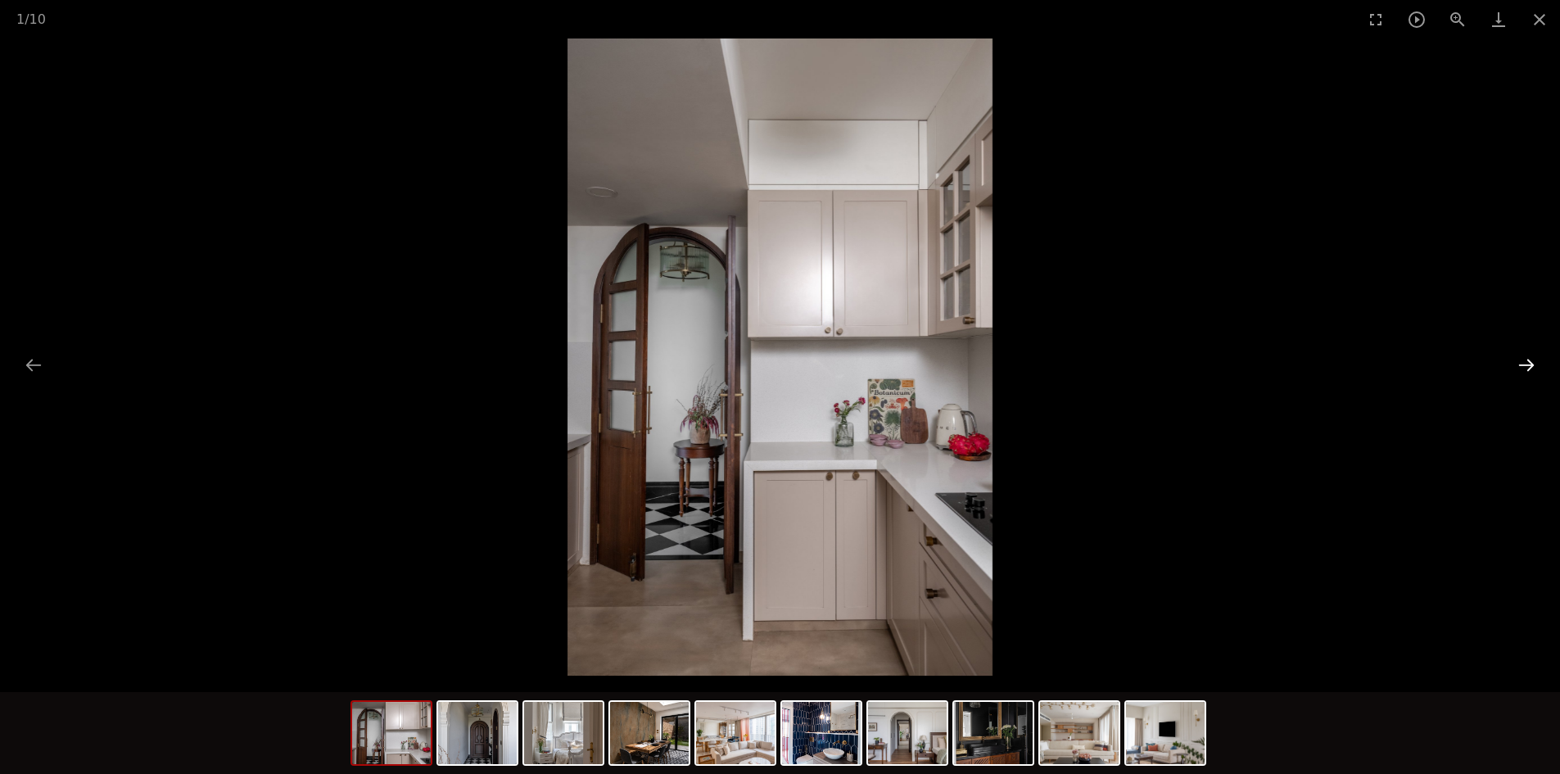
click at [1515, 362] on button "Next slide" at bounding box center [1526, 365] width 34 height 32
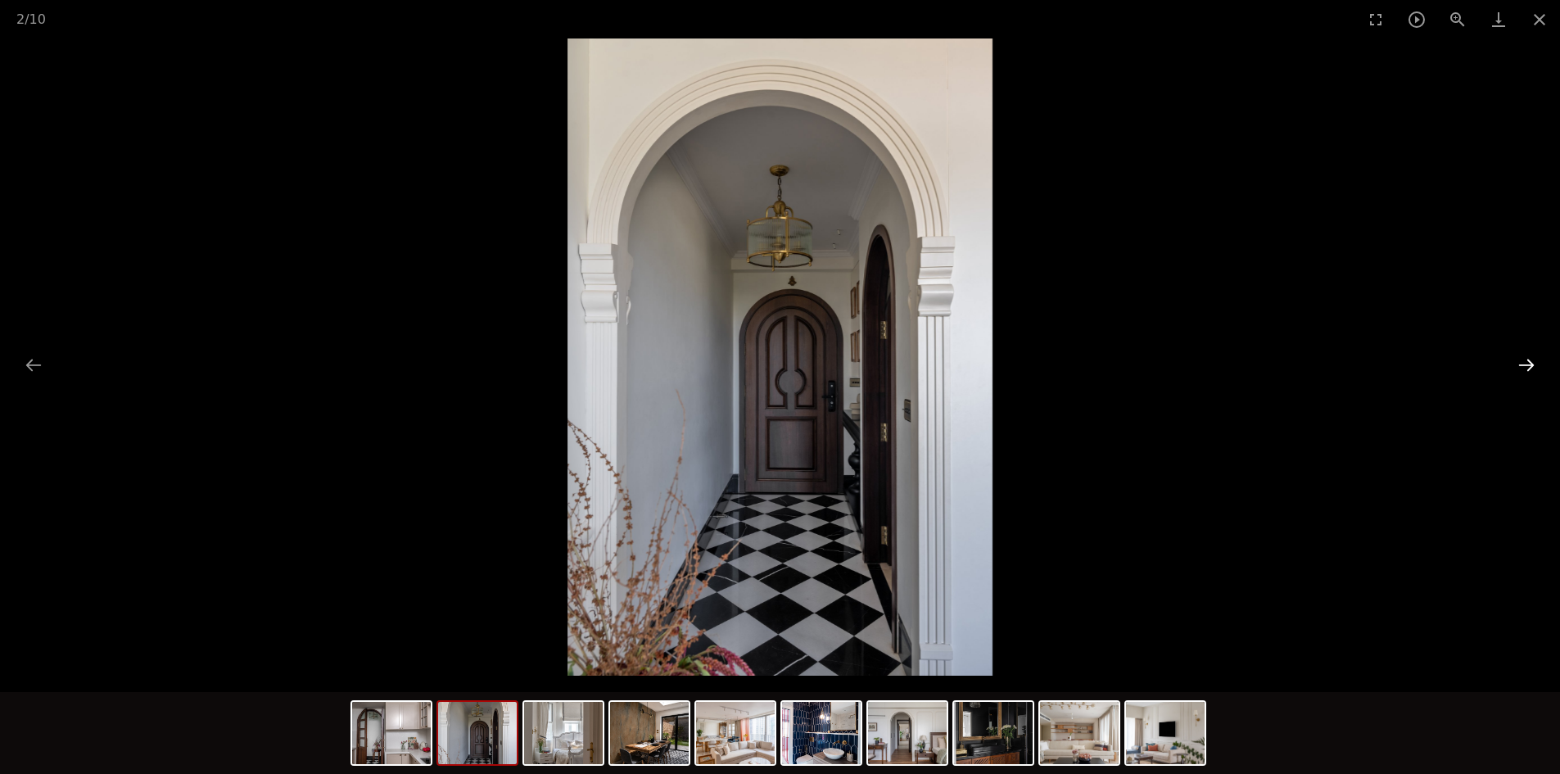
click at [1513, 368] on button "Next slide" at bounding box center [1526, 365] width 34 height 32
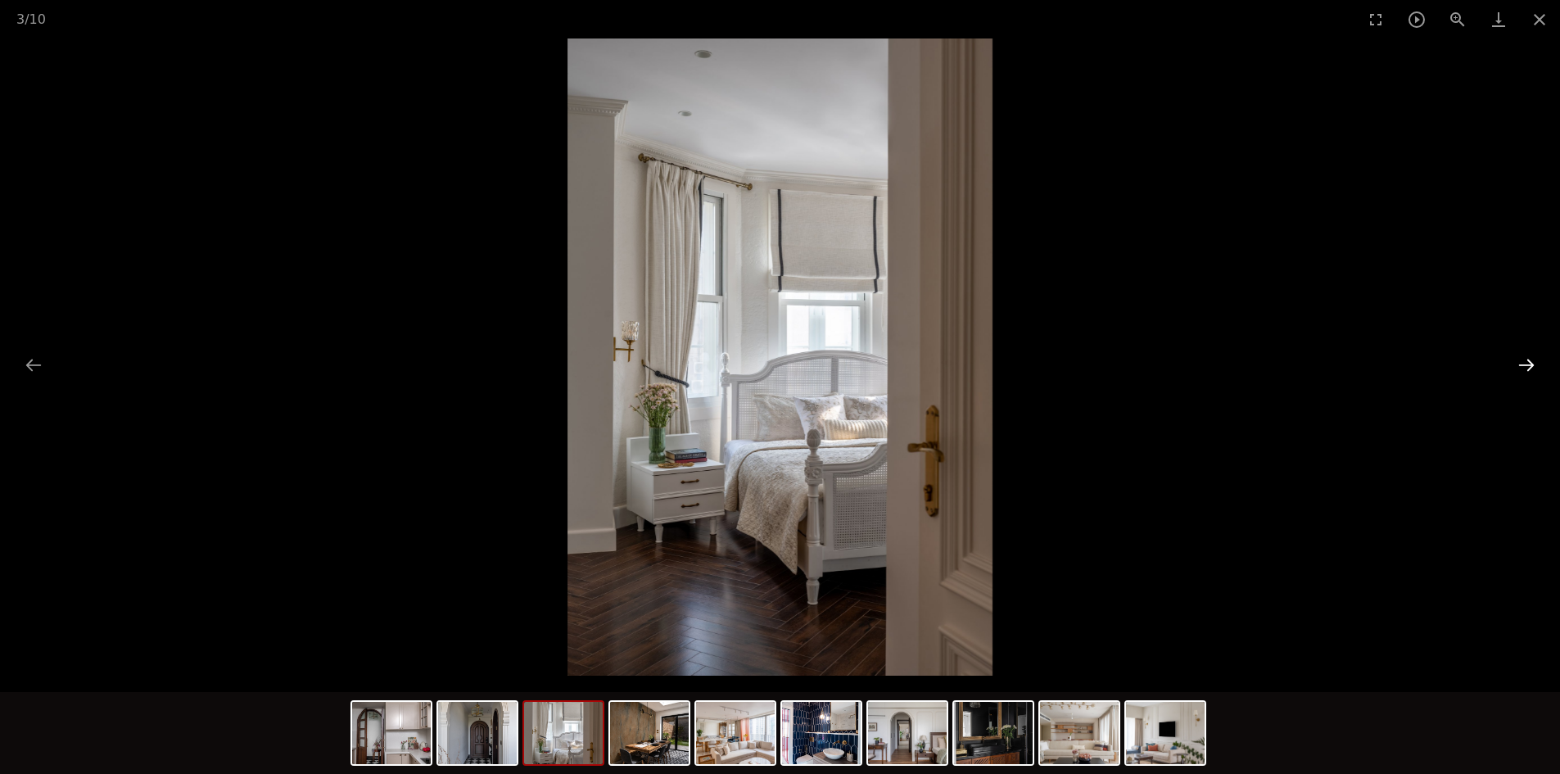
click at [1516, 368] on button "Next slide" at bounding box center [1526, 365] width 34 height 32
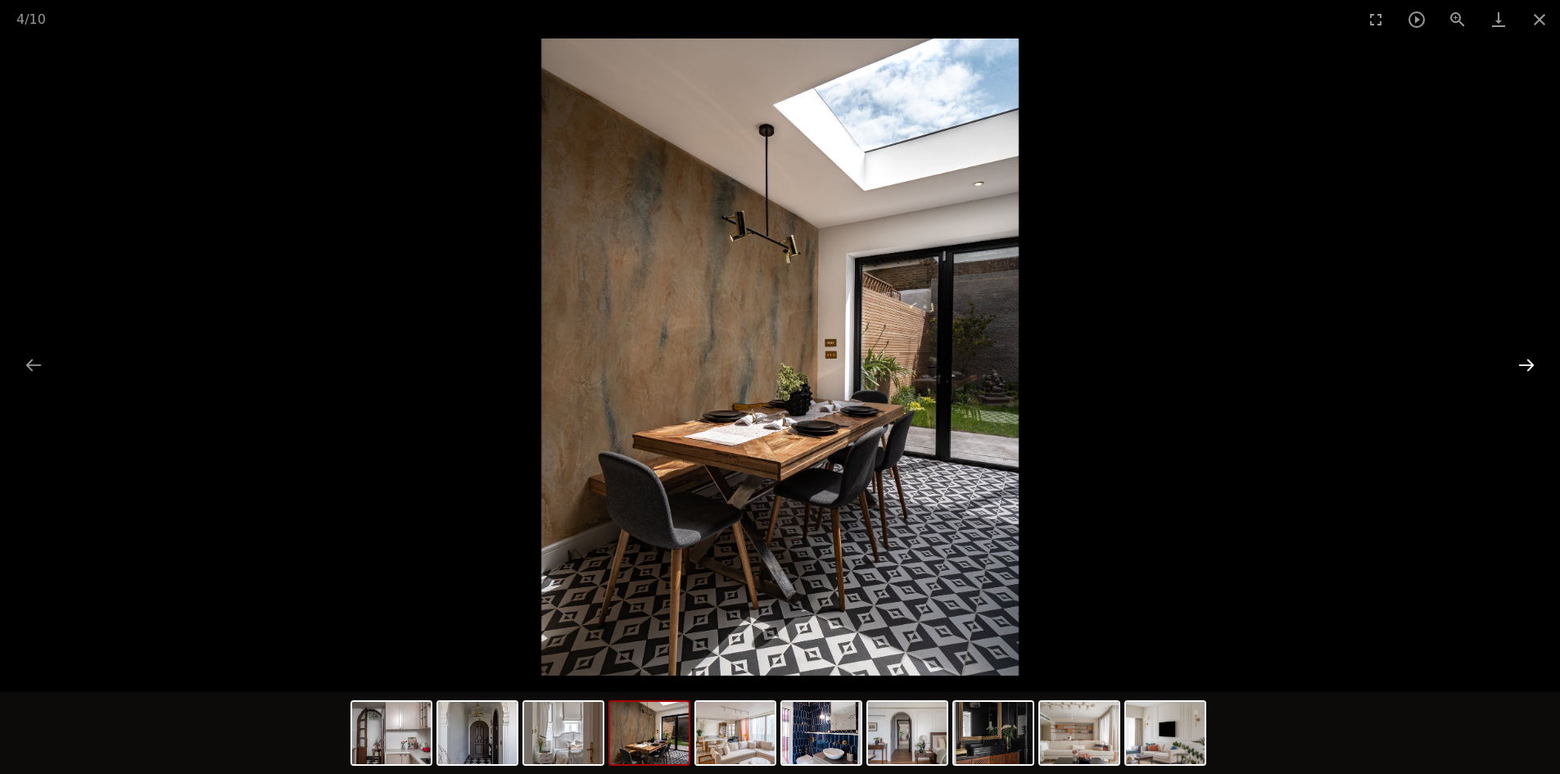
click at [1518, 365] on button "Next slide" at bounding box center [1526, 365] width 34 height 32
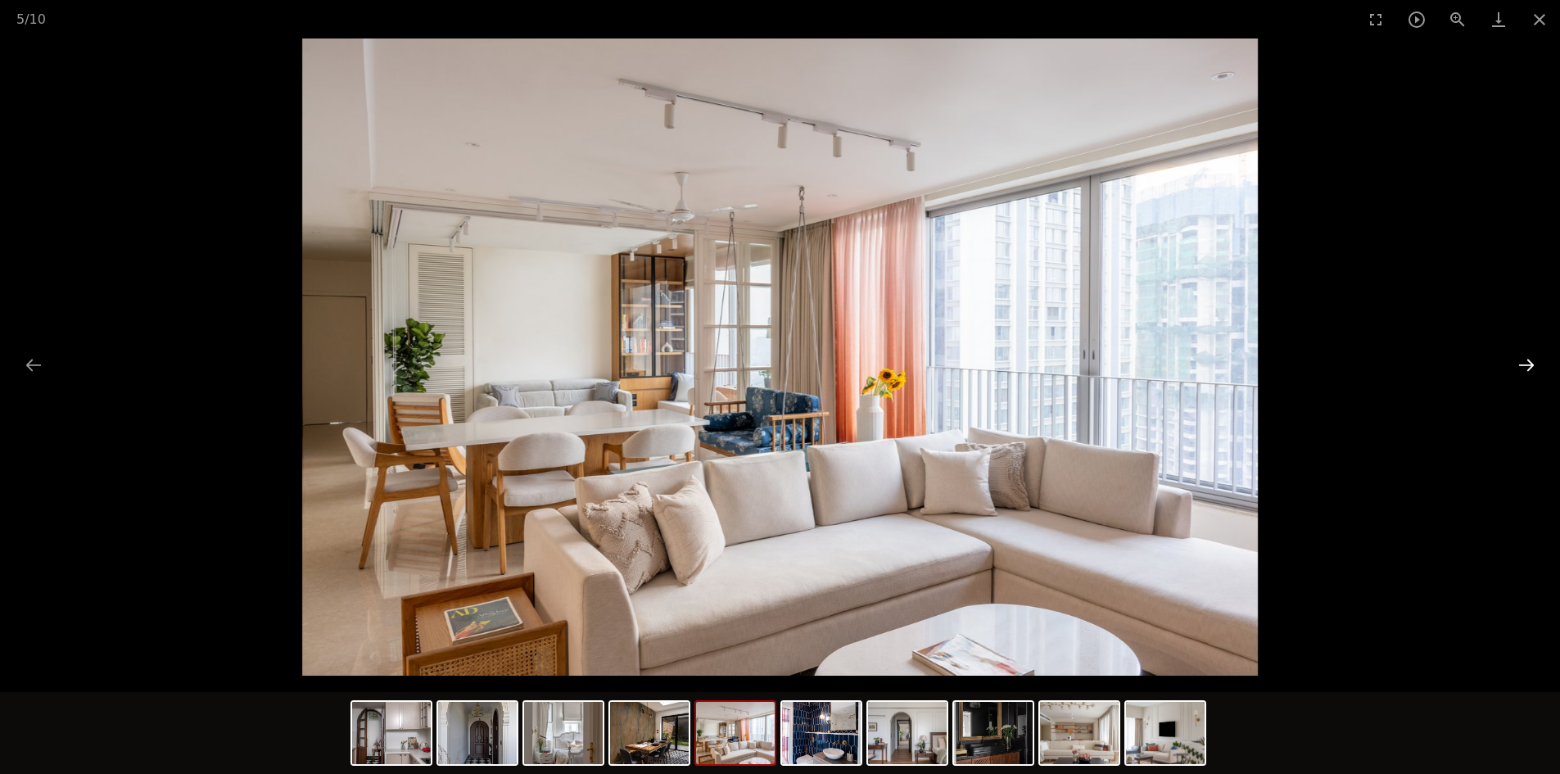
click at [1530, 362] on button "Next slide" at bounding box center [1526, 365] width 34 height 32
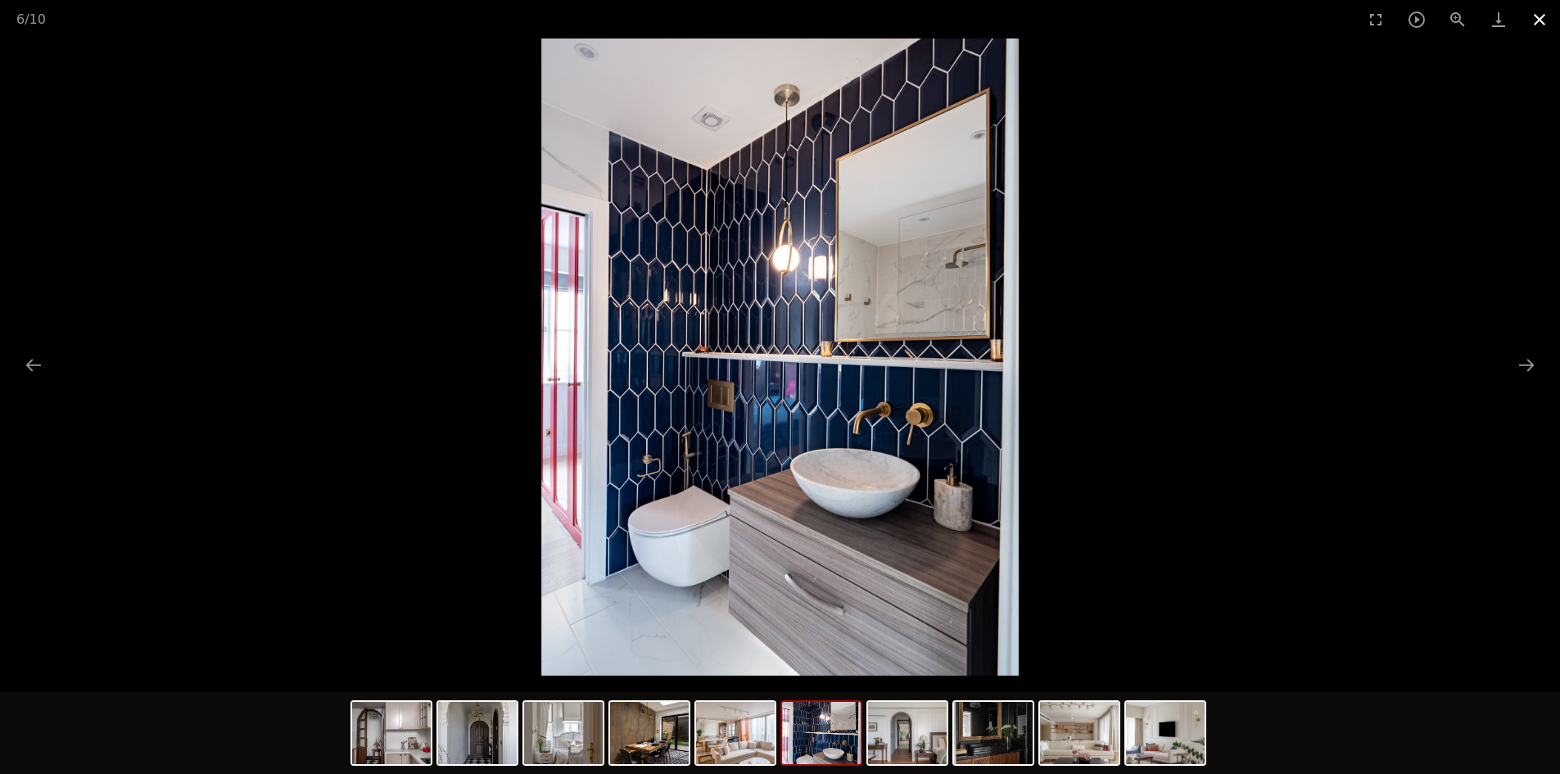
click at [1542, 17] on button "Close gallery" at bounding box center [1539, 19] width 41 height 38
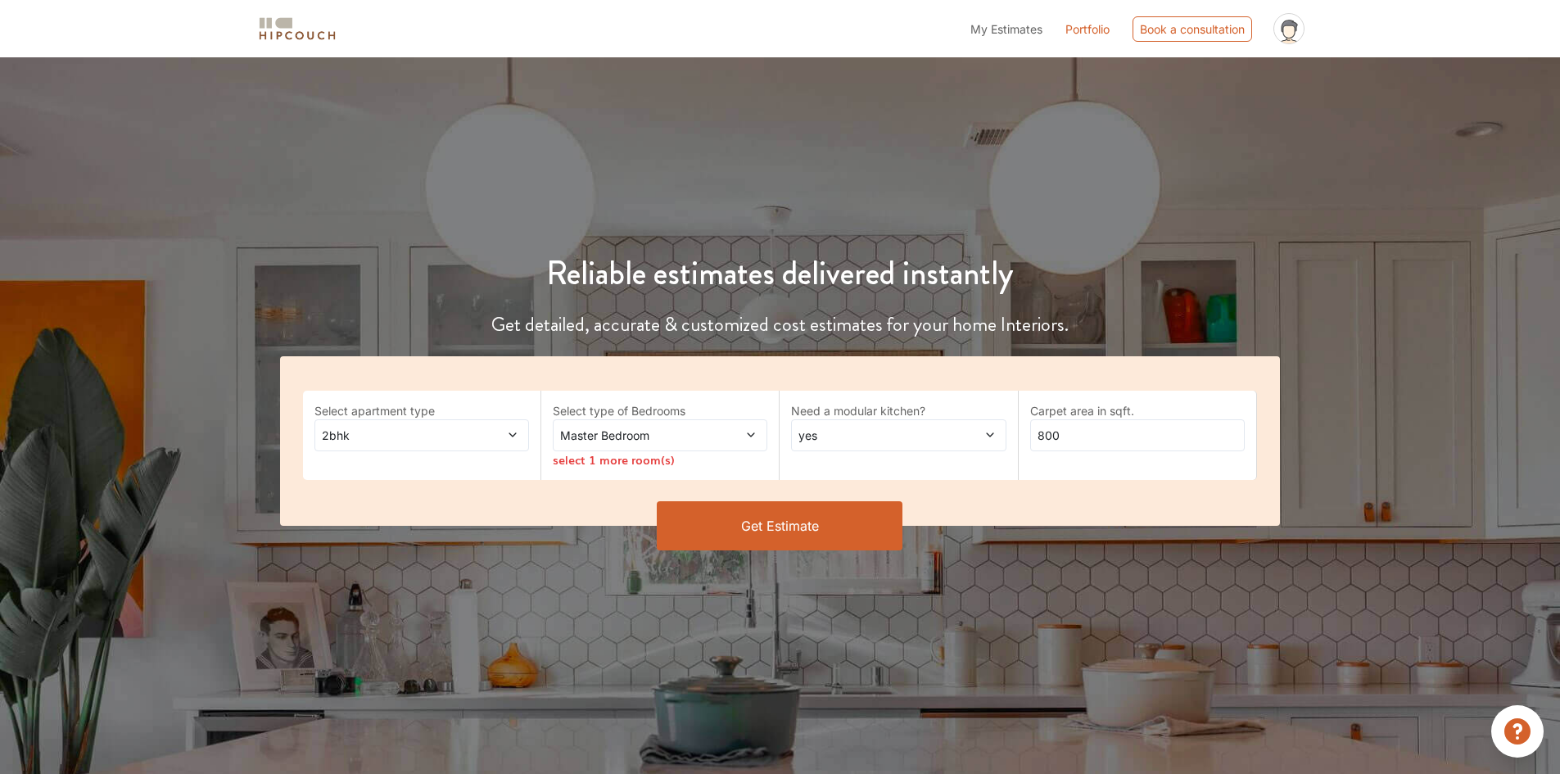
click at [805, 524] on button "Get Estimate" at bounding box center [780, 525] width 246 height 49
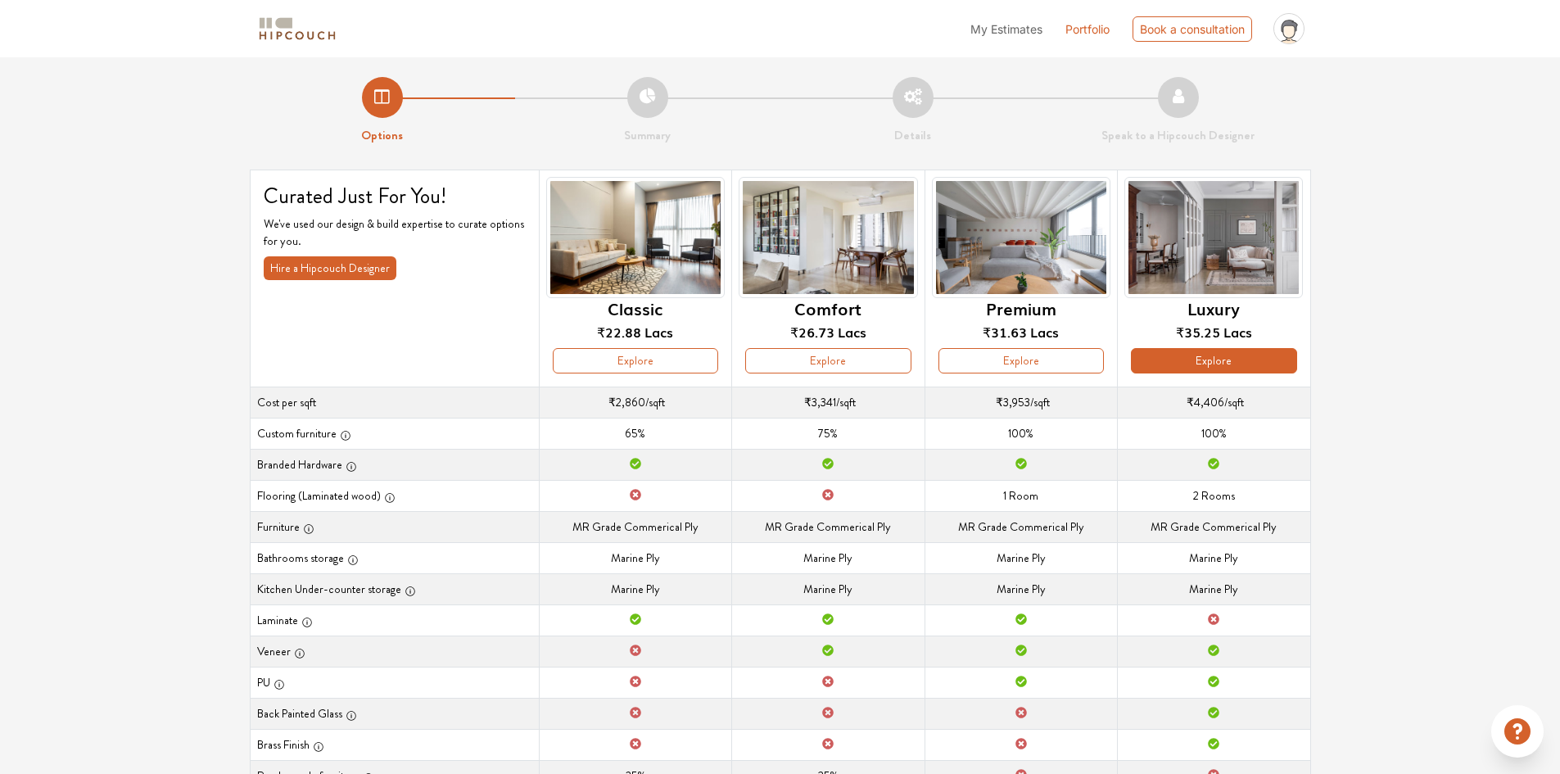
click at [1246, 362] on button "Explore" at bounding box center [1213, 360] width 165 height 25
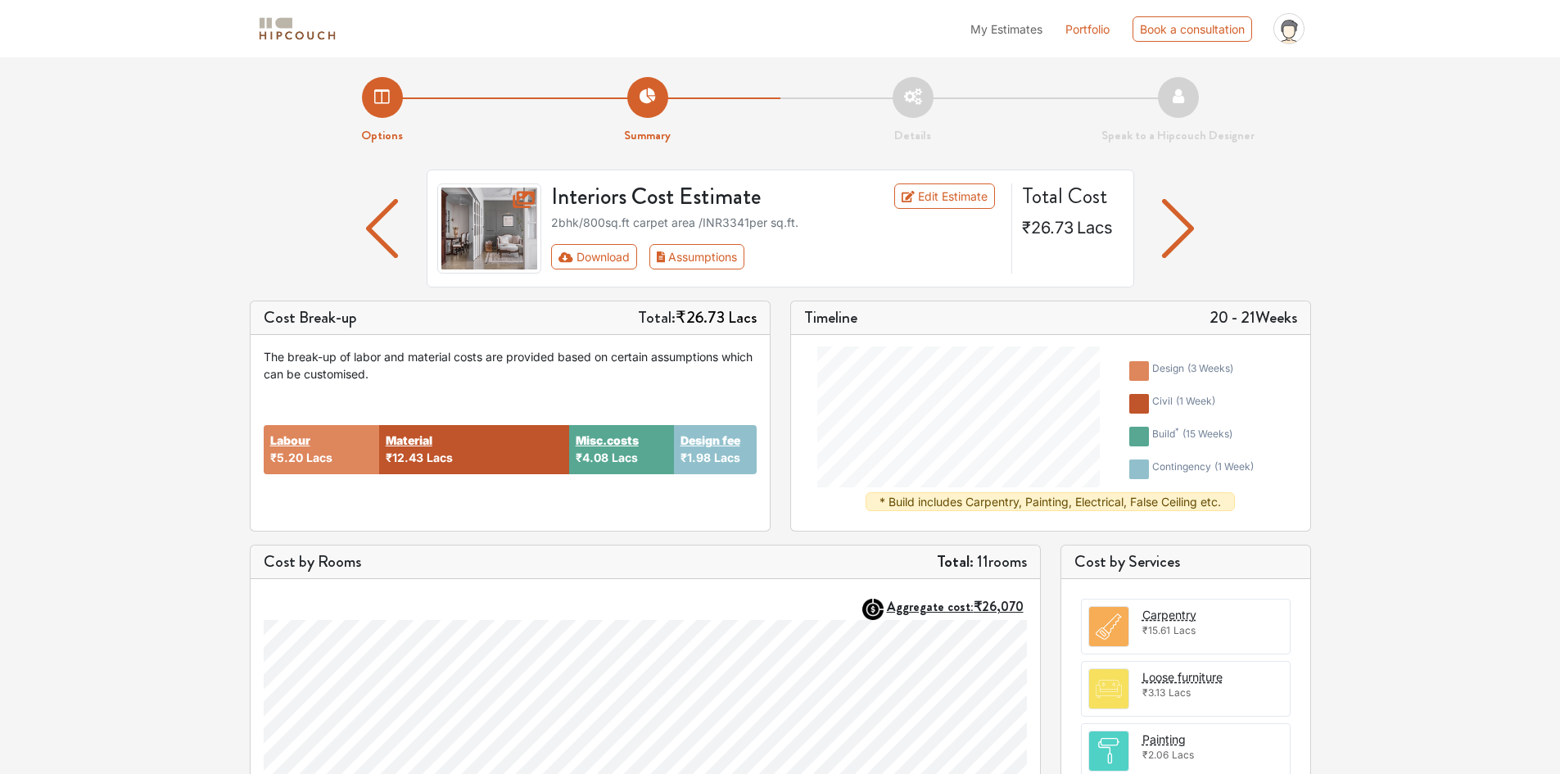
click at [511, 222] on img at bounding box center [489, 228] width 105 height 90
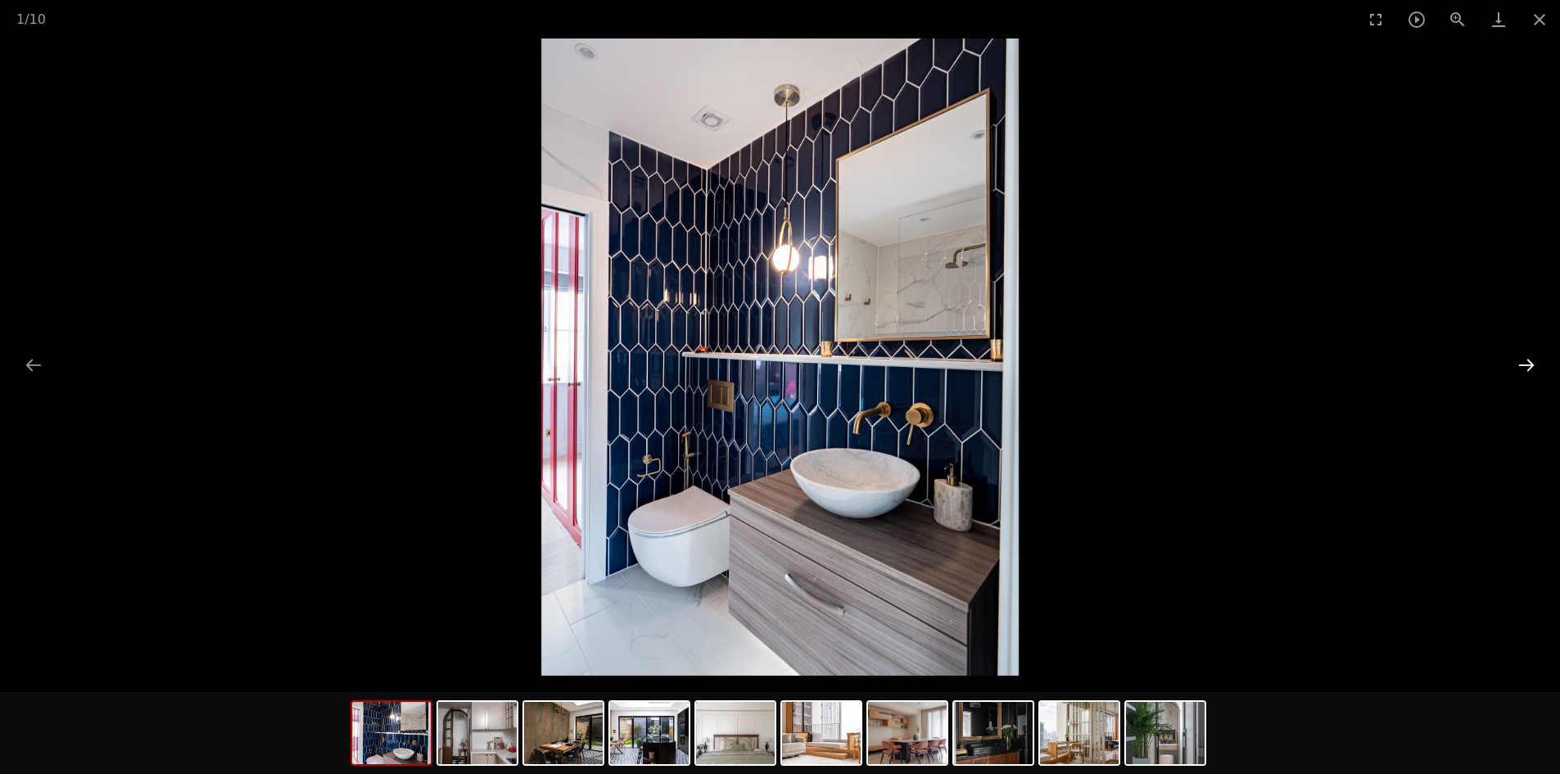
click at [1518, 365] on button "Next slide" at bounding box center [1526, 365] width 34 height 32
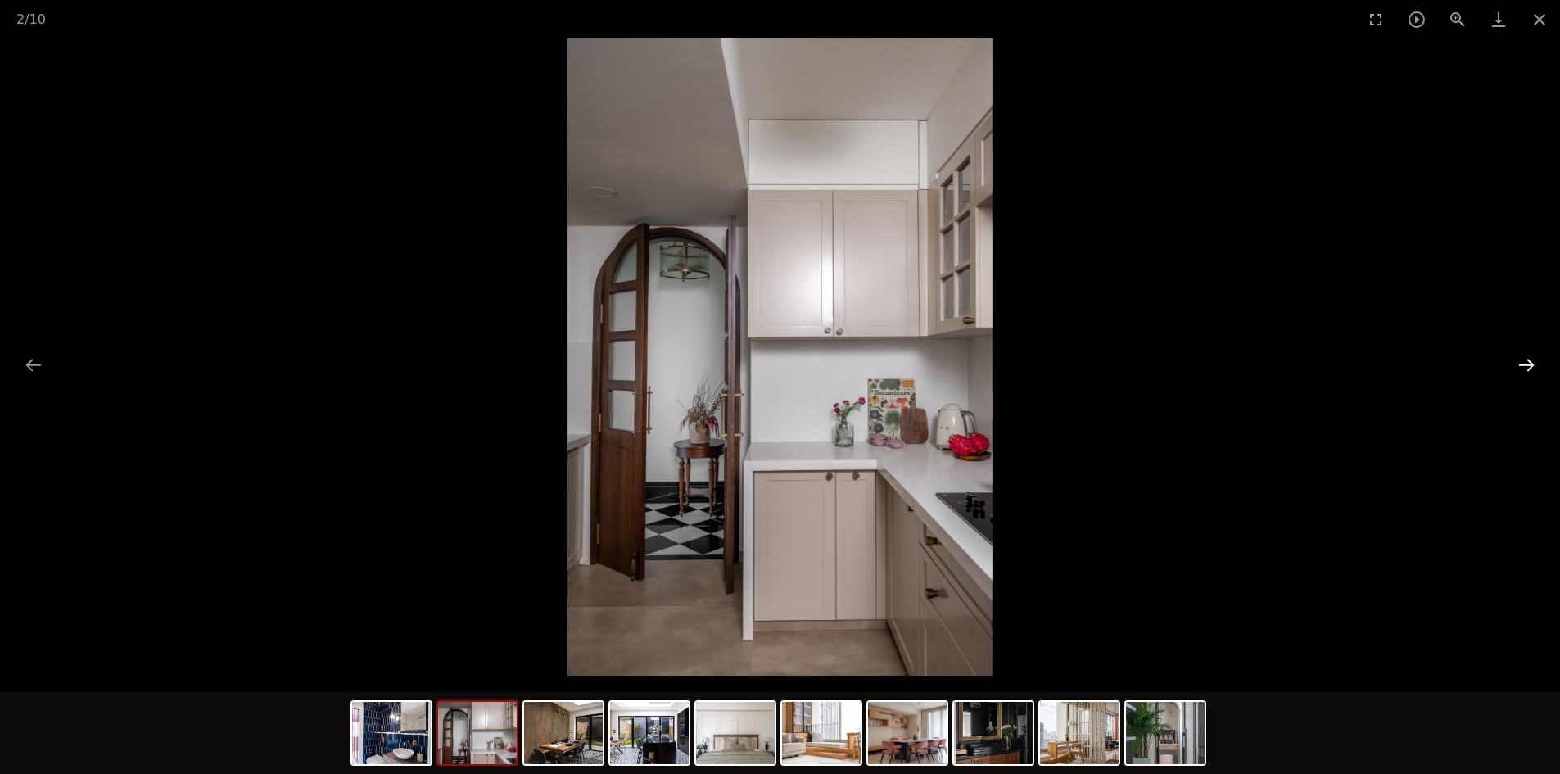
click at [1518, 365] on button "Next slide" at bounding box center [1526, 365] width 34 height 32
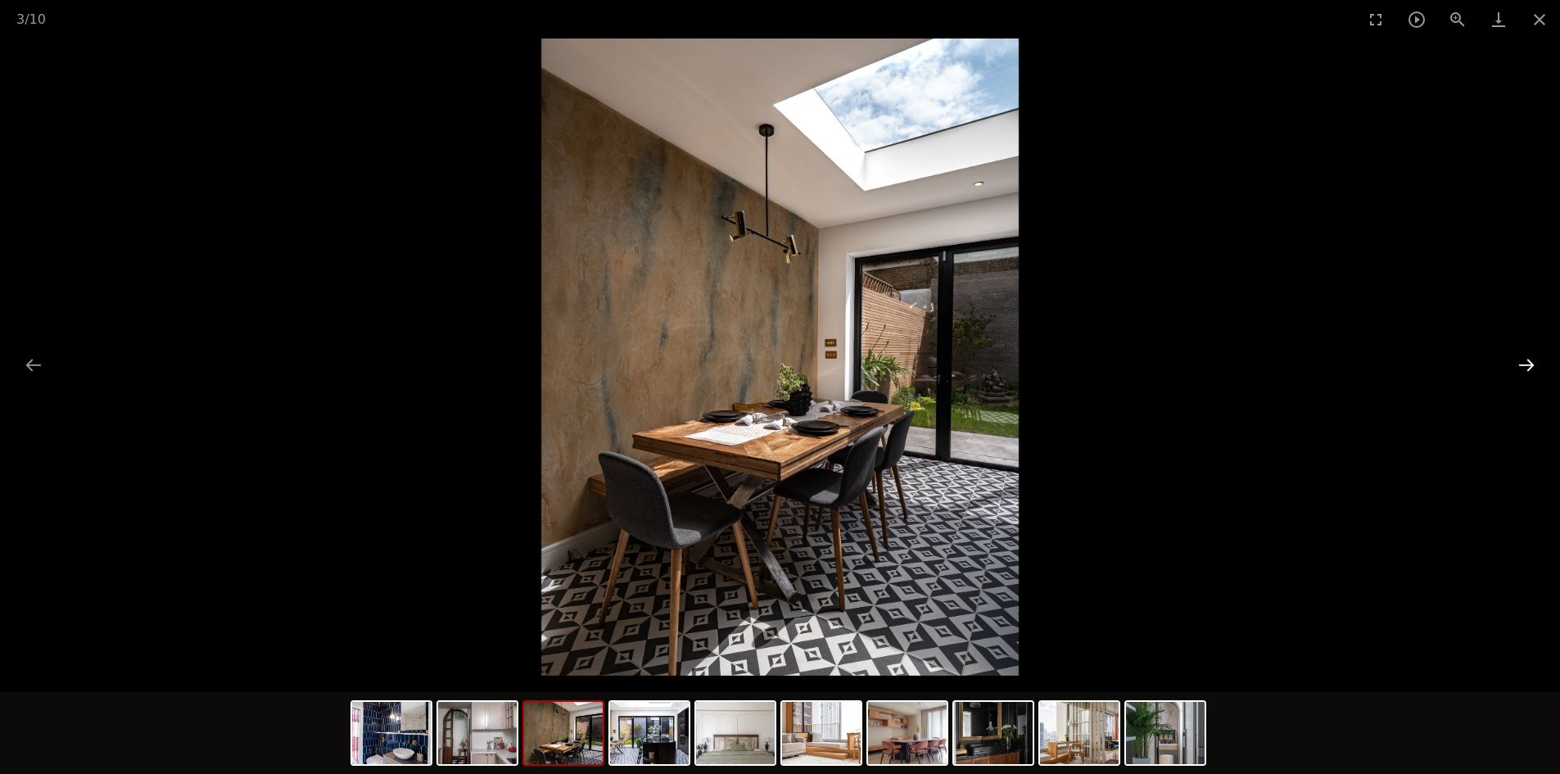
click at [1536, 368] on button "Next slide" at bounding box center [1526, 365] width 34 height 32
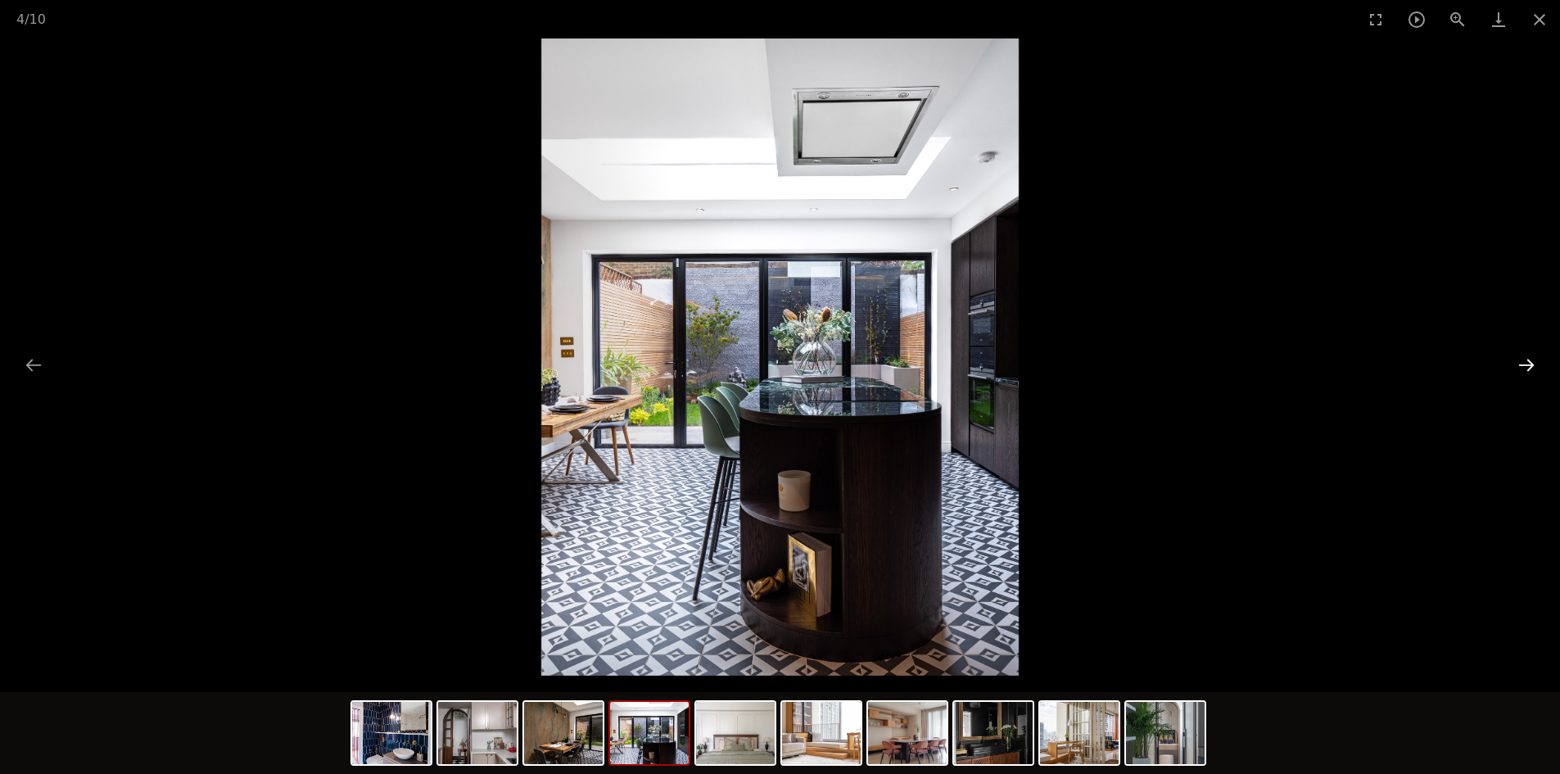
click at [1524, 363] on button "Next slide" at bounding box center [1526, 365] width 34 height 32
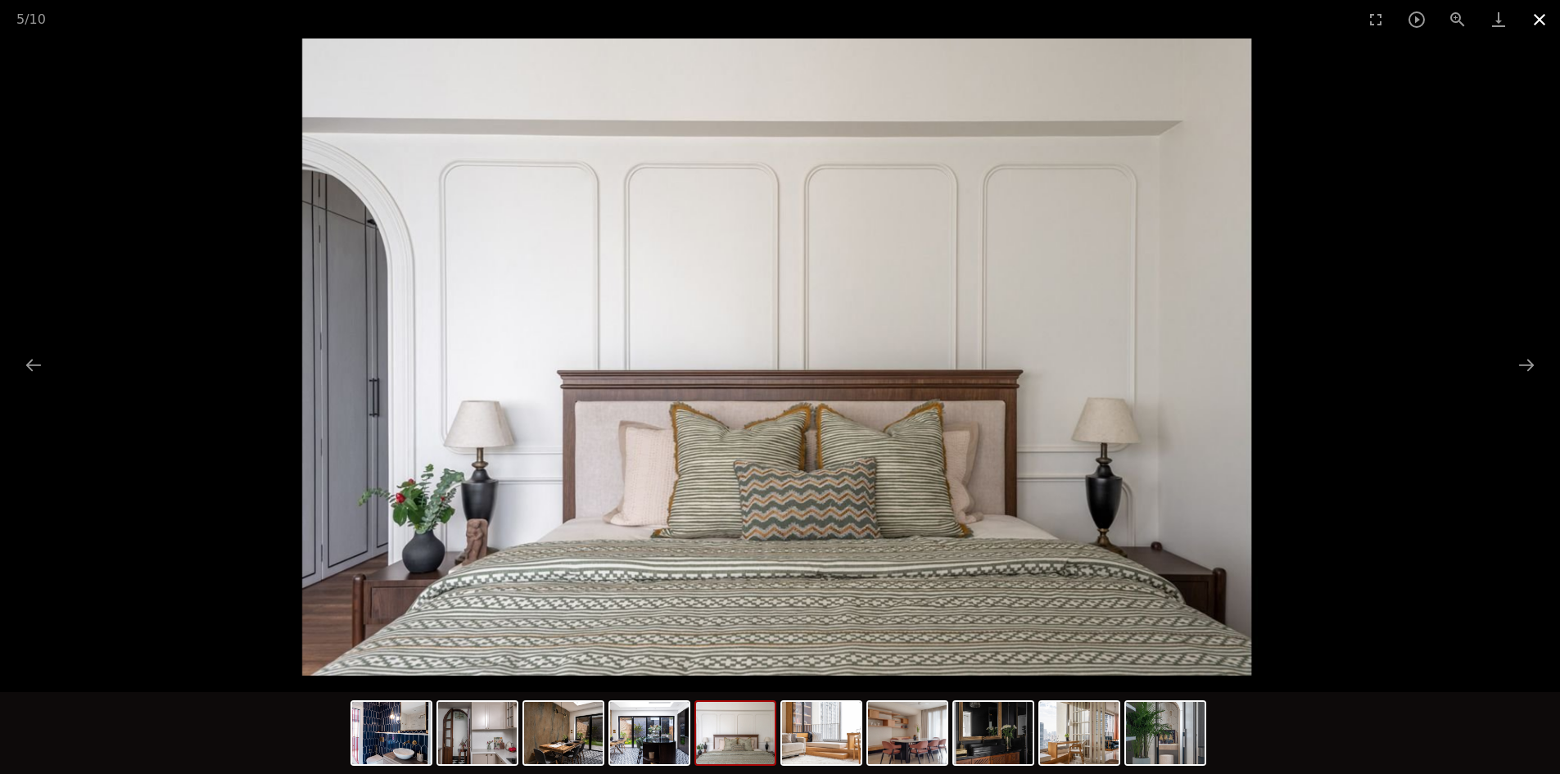
click at [1535, 22] on button "Close gallery" at bounding box center [1539, 19] width 41 height 38
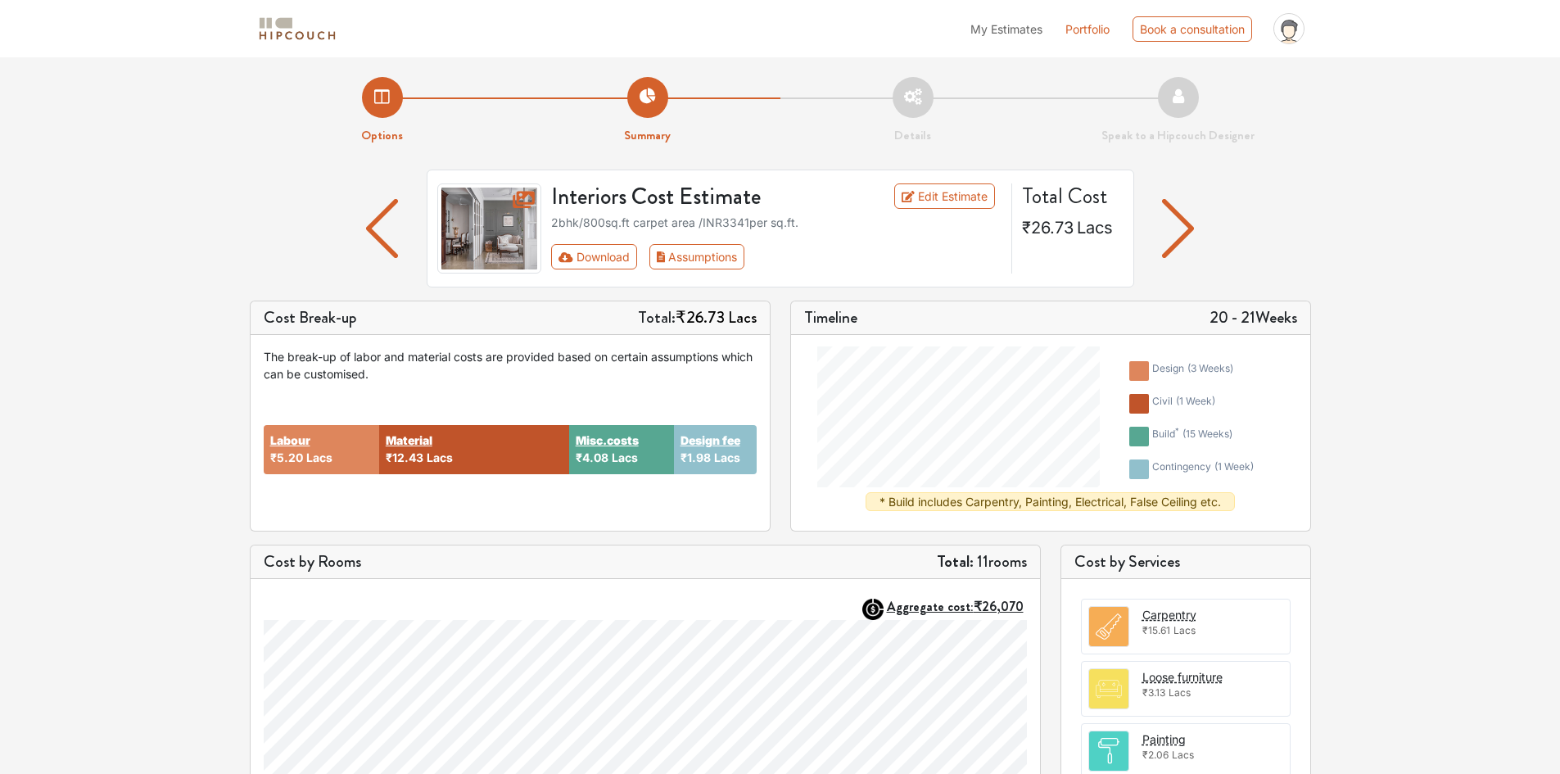
click at [391, 228] on img "button" at bounding box center [382, 228] width 32 height 59
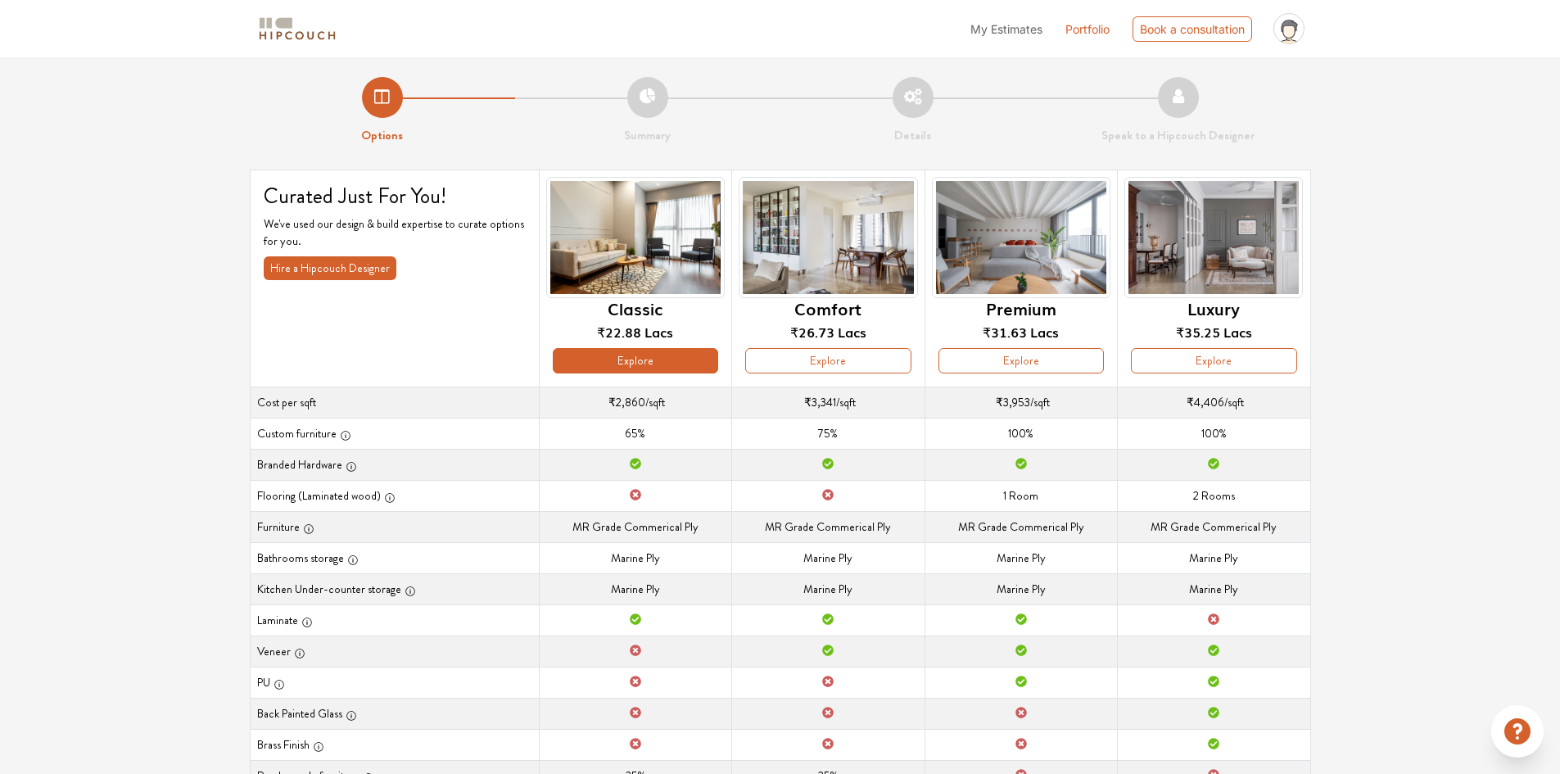
click at [640, 356] on button "Explore" at bounding box center [635, 360] width 165 height 25
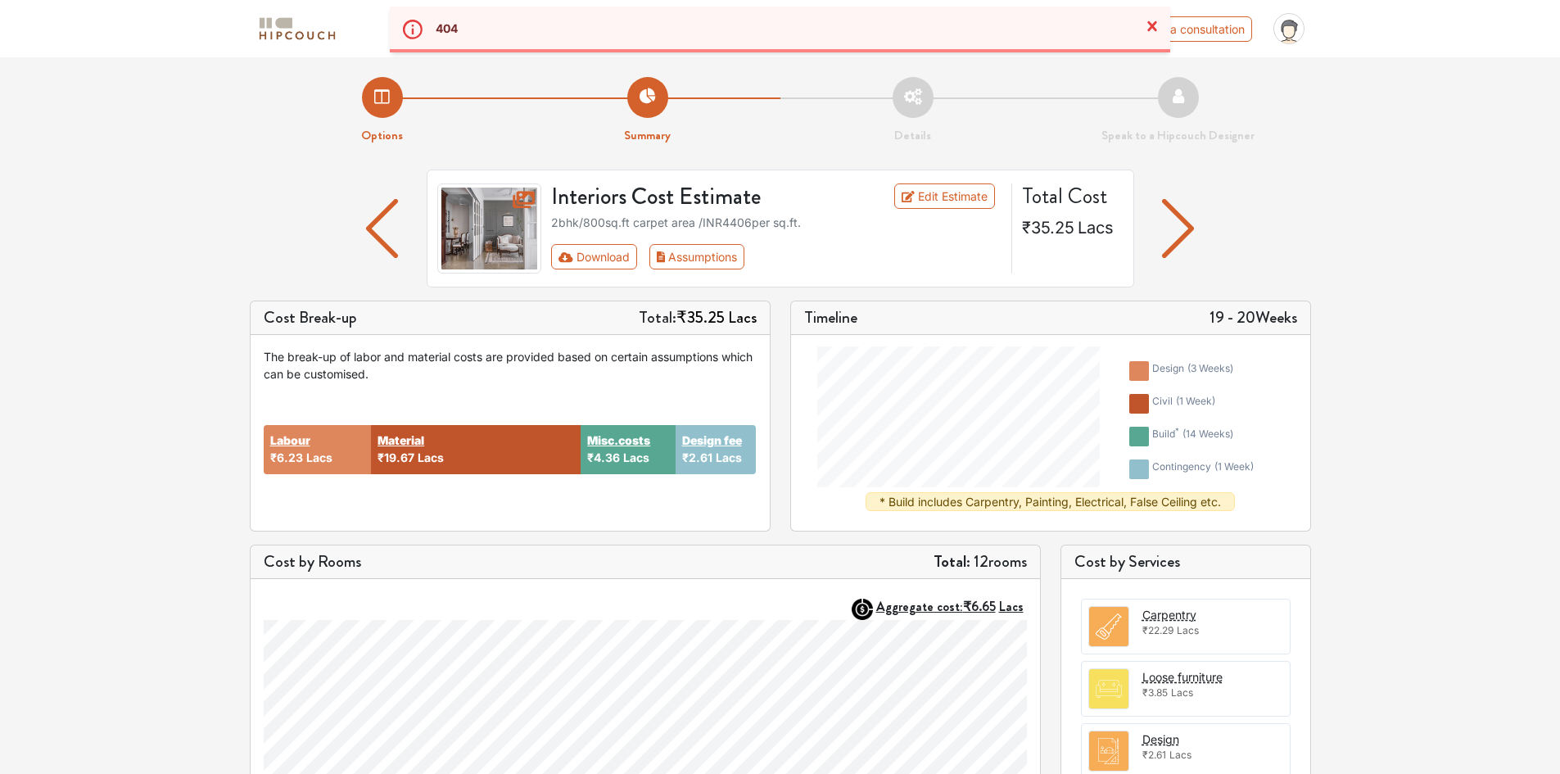
click at [487, 220] on img at bounding box center [489, 228] width 105 height 90
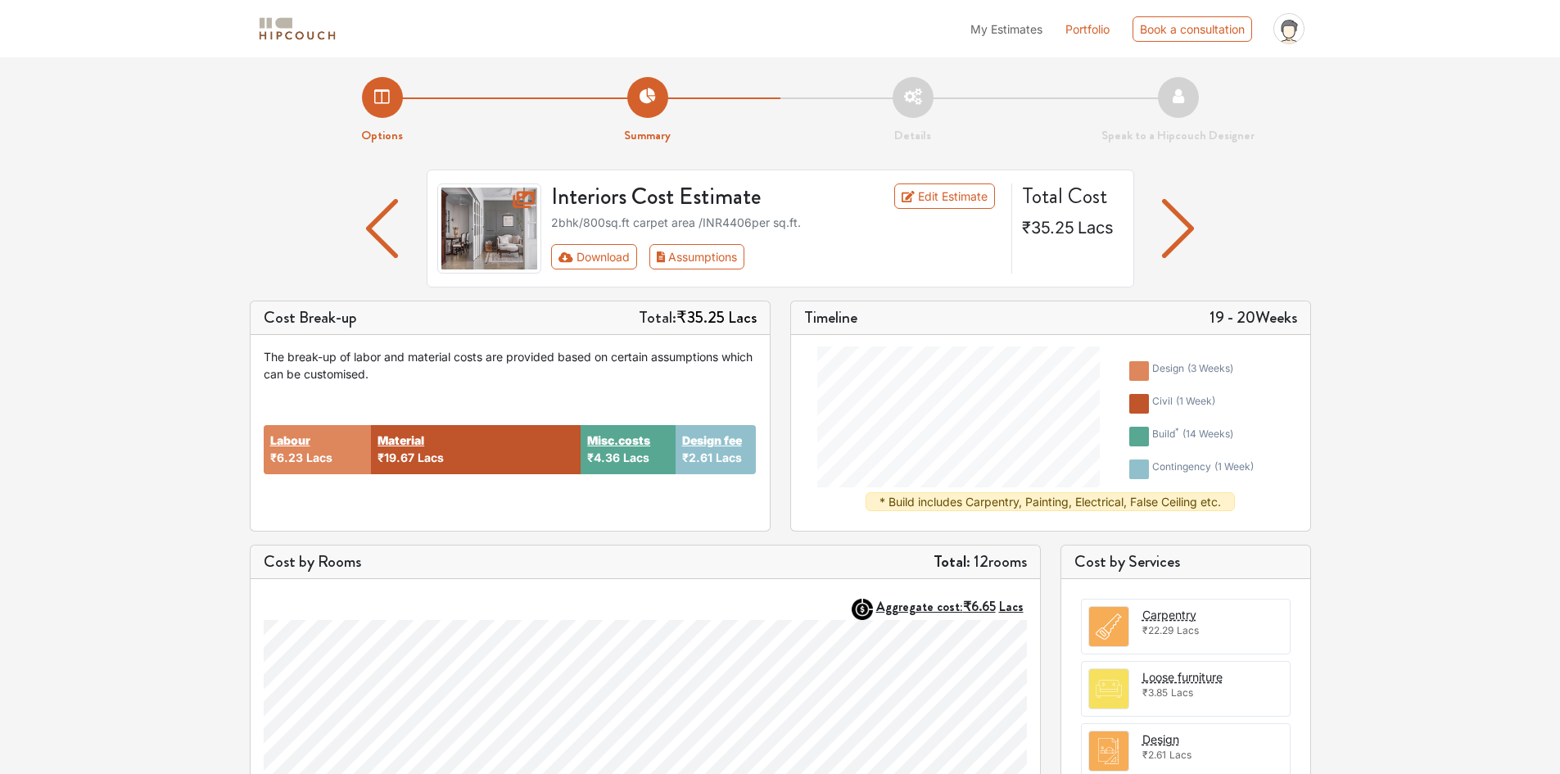
click at [482, 236] on img at bounding box center [489, 228] width 105 height 90
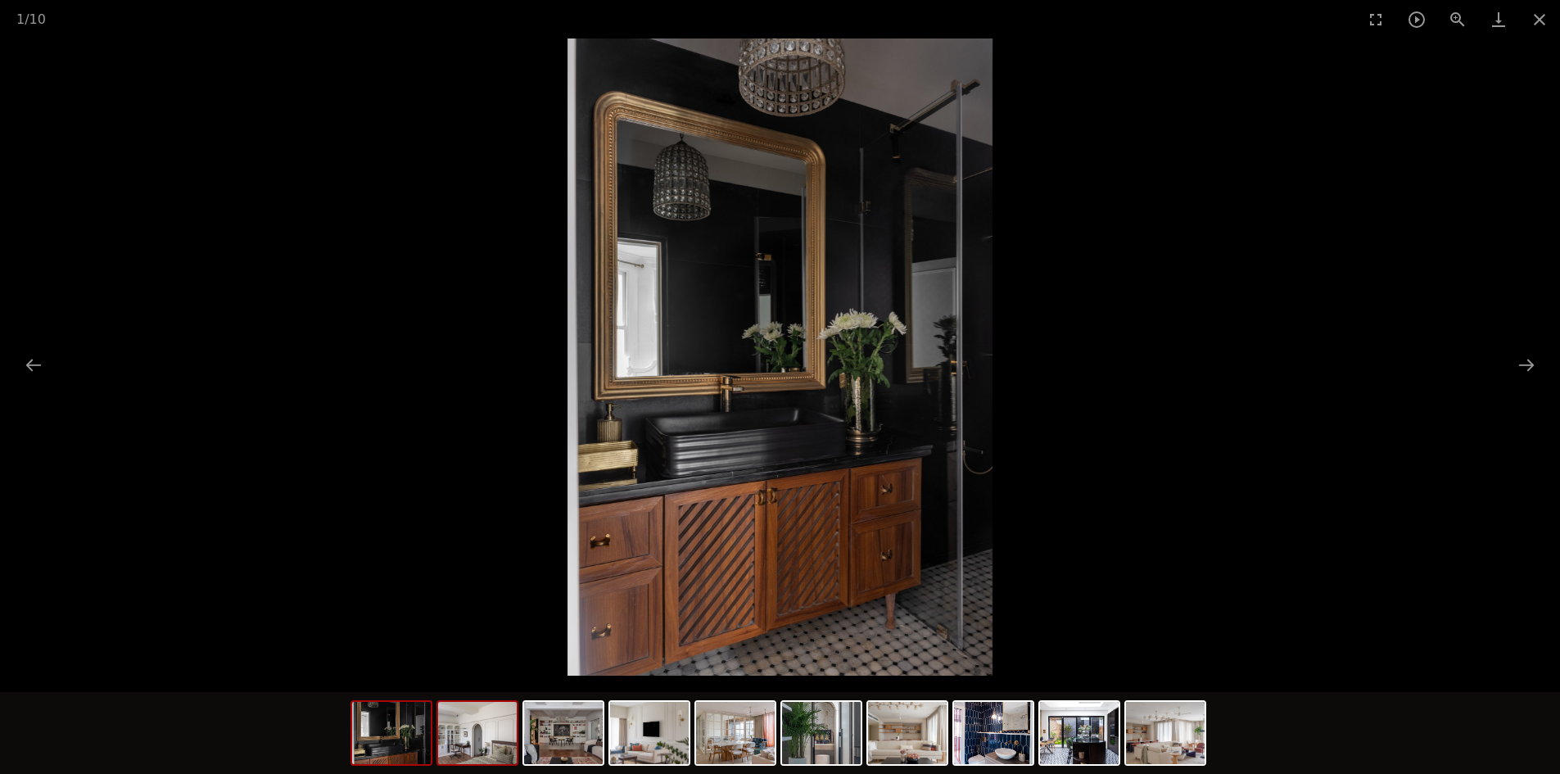
click at [474, 745] on img at bounding box center [477, 733] width 79 height 62
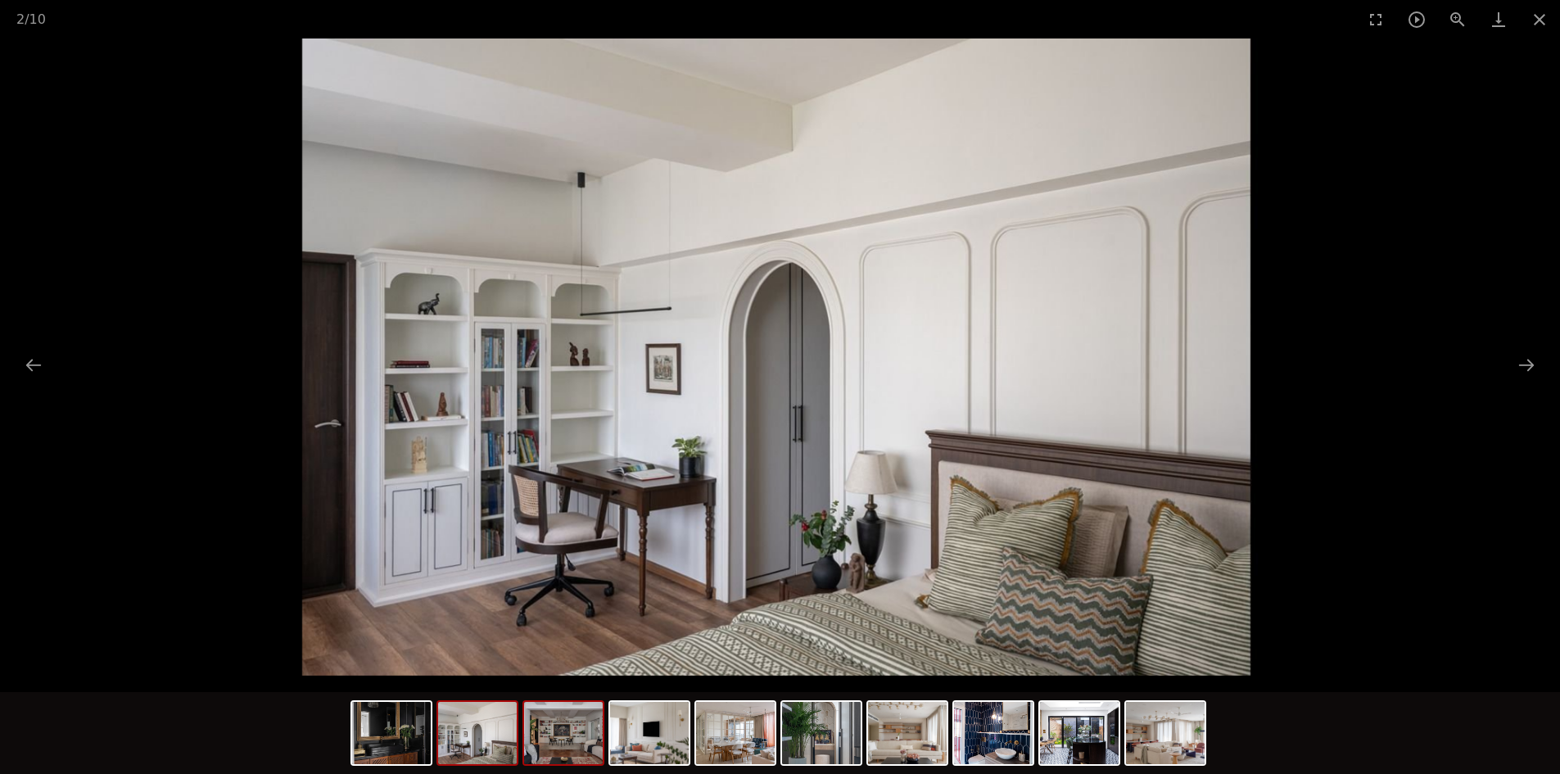
click at [573, 742] on img at bounding box center [563, 733] width 79 height 62
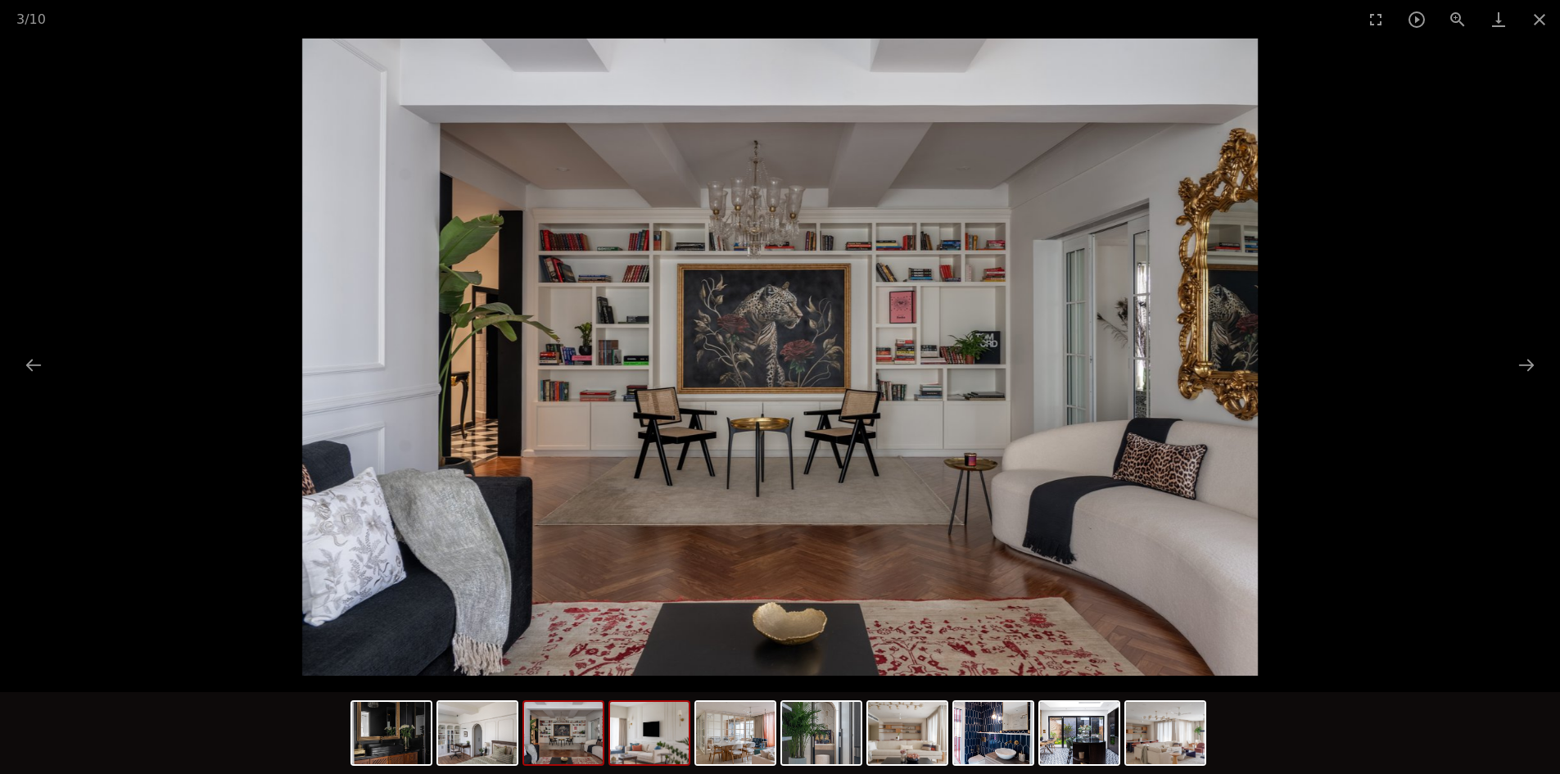
click at [658, 747] on img at bounding box center [649, 733] width 79 height 62
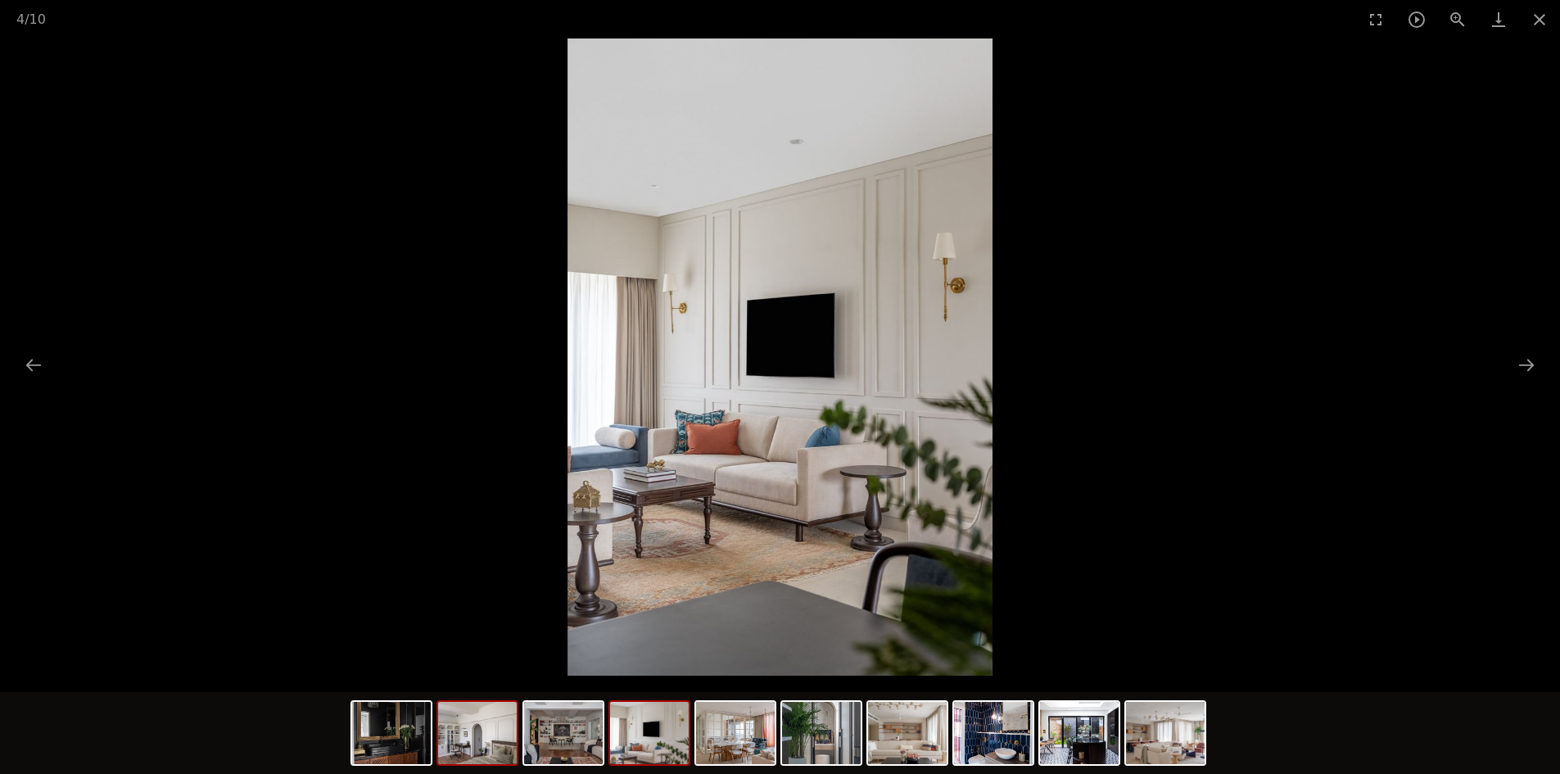
click at [506, 740] on img at bounding box center [477, 733] width 79 height 62
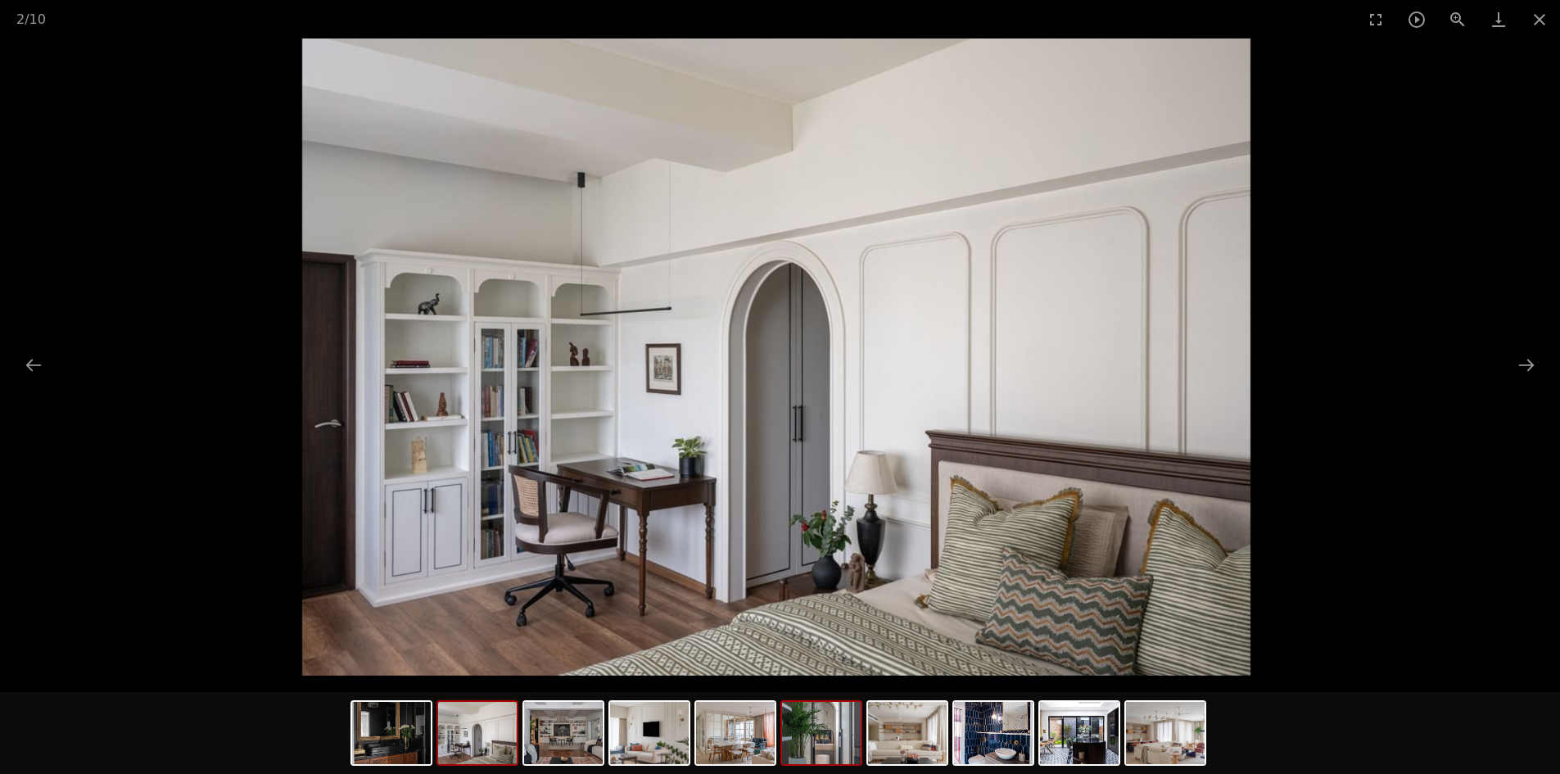
click at [832, 740] on img at bounding box center [821, 733] width 79 height 62
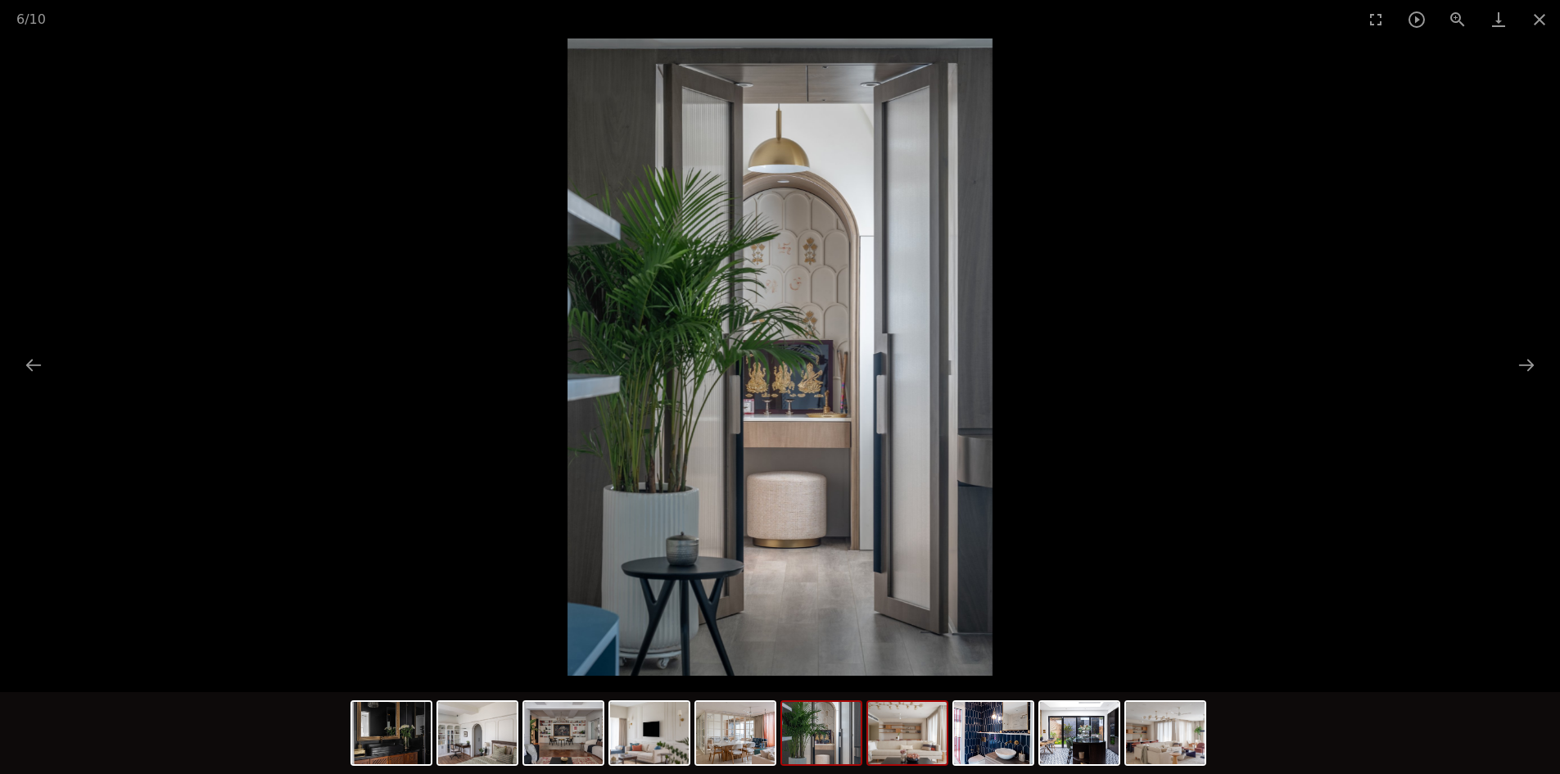
click at [907, 743] on img at bounding box center [907, 733] width 79 height 62
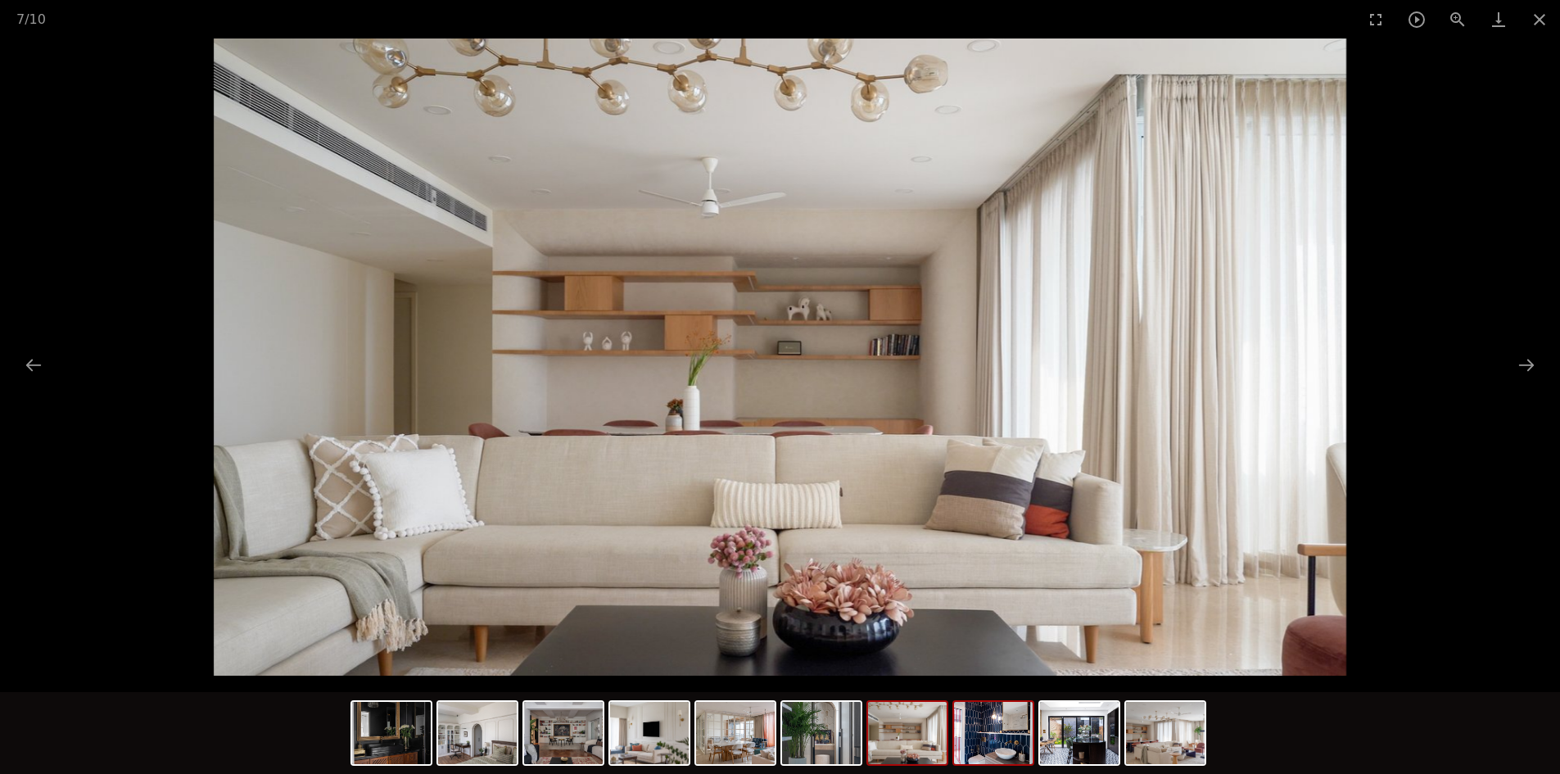
click at [1007, 749] on img at bounding box center [993, 733] width 79 height 62
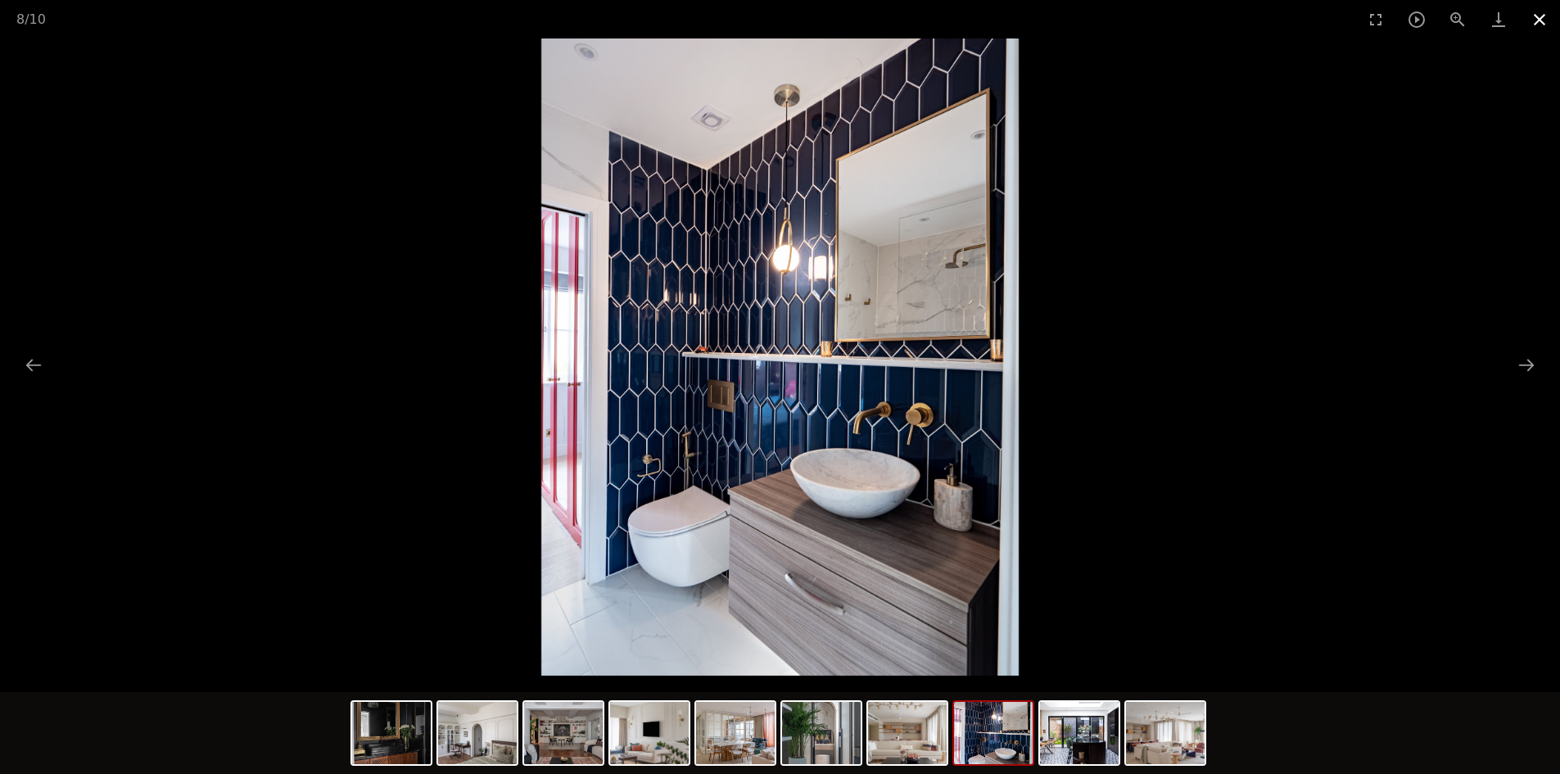
click at [1553, 20] on button "Close gallery" at bounding box center [1539, 19] width 41 height 38
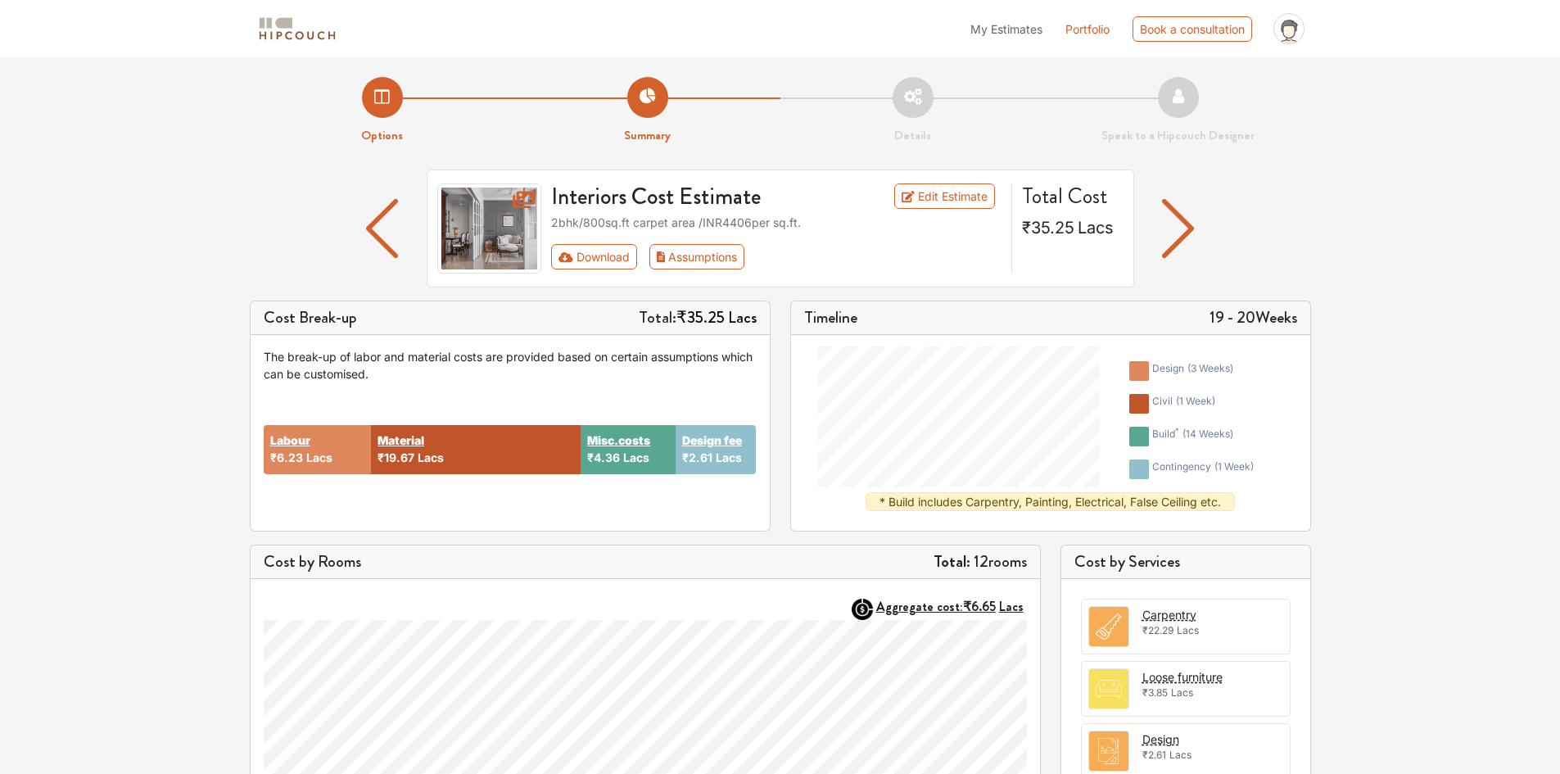
click at [370, 233] on img "button" at bounding box center [382, 228] width 32 height 59
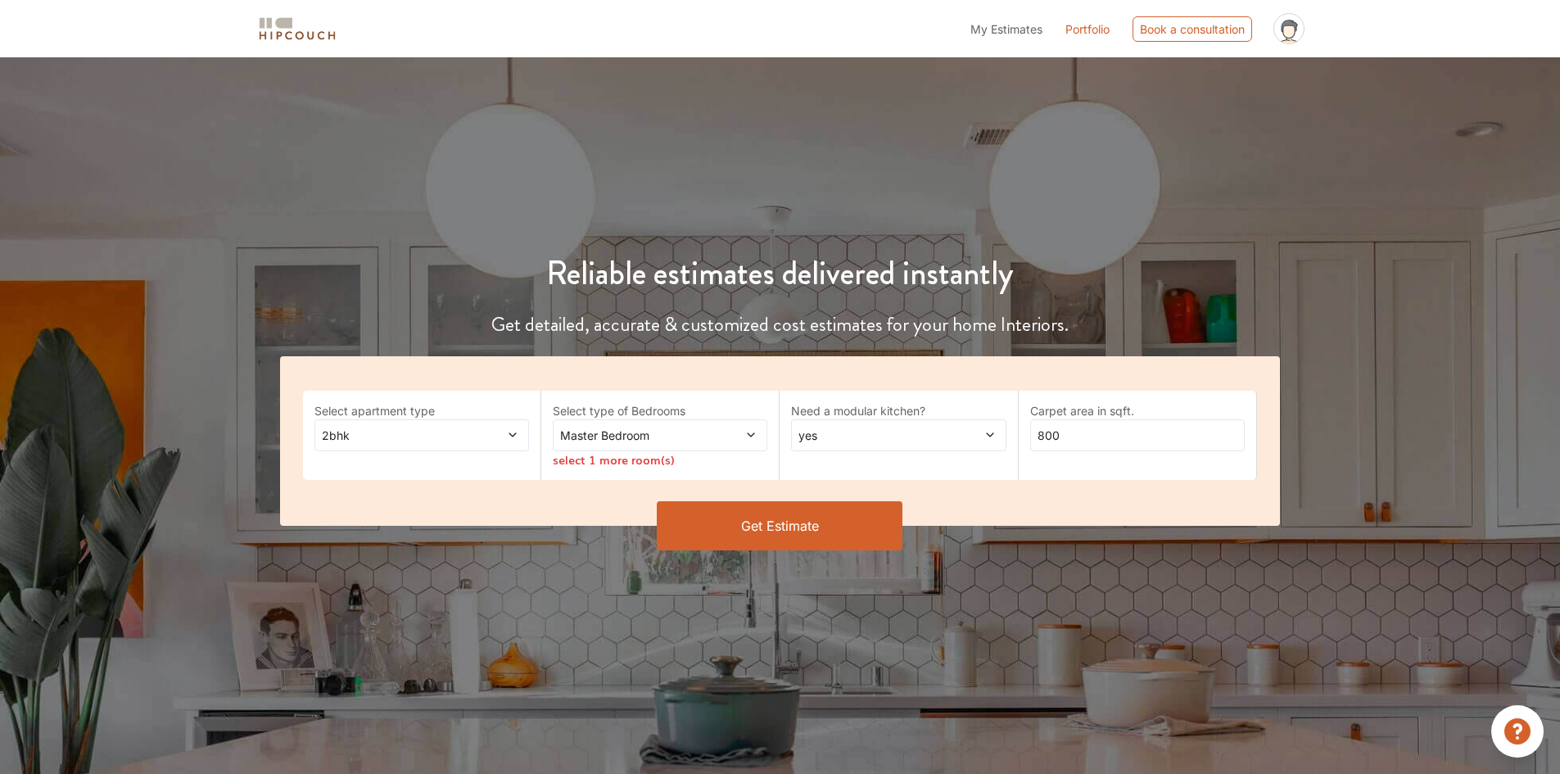
click at [837, 521] on button "Get Estimate" at bounding box center [780, 525] width 246 height 49
